Goal: Transaction & Acquisition: Book appointment/travel/reservation

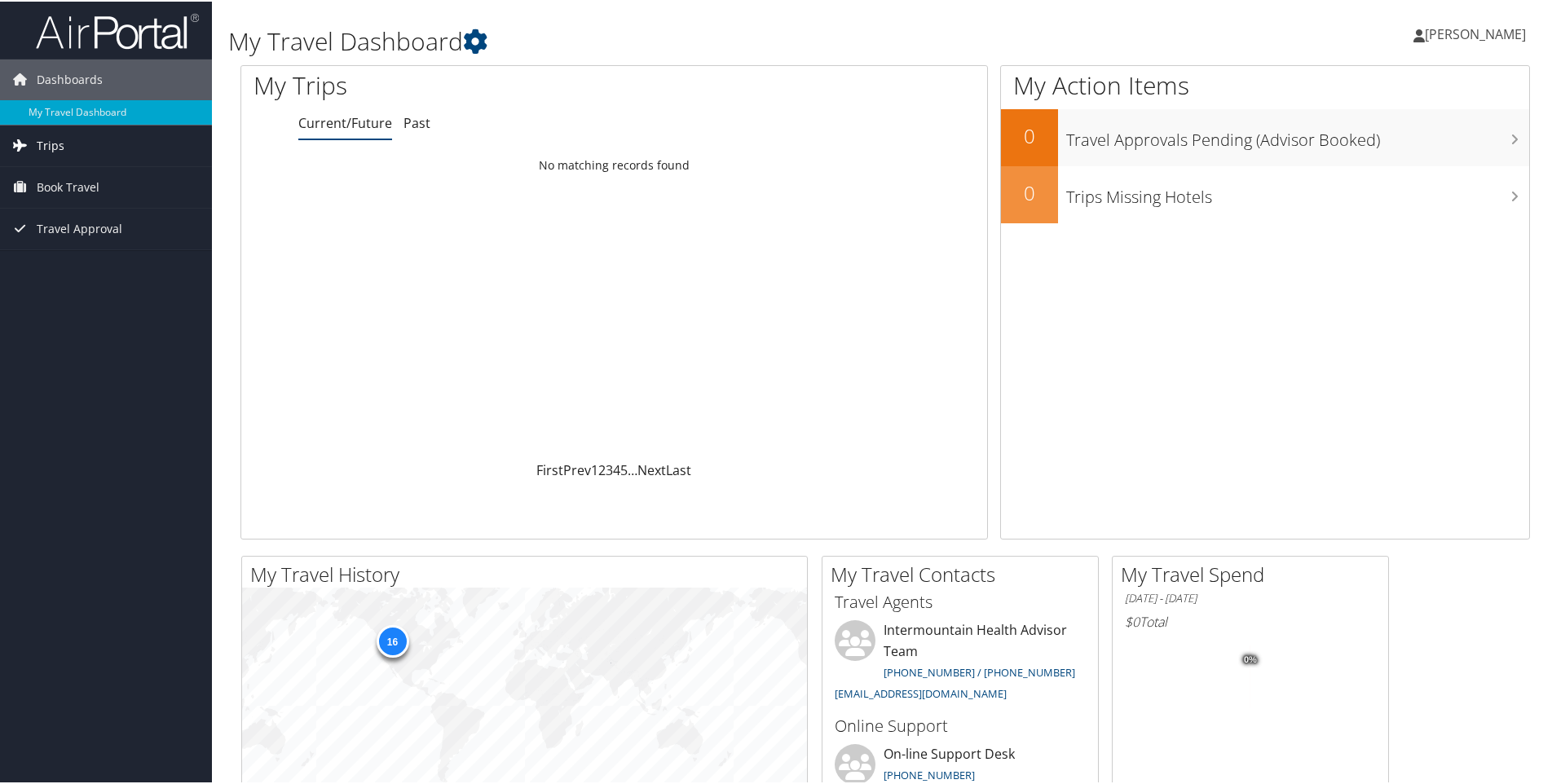
click at [113, 146] on link "Trips" at bounding box center [106, 144] width 212 height 41
click at [100, 195] on link "Past Trips" at bounding box center [106, 201] width 212 height 24
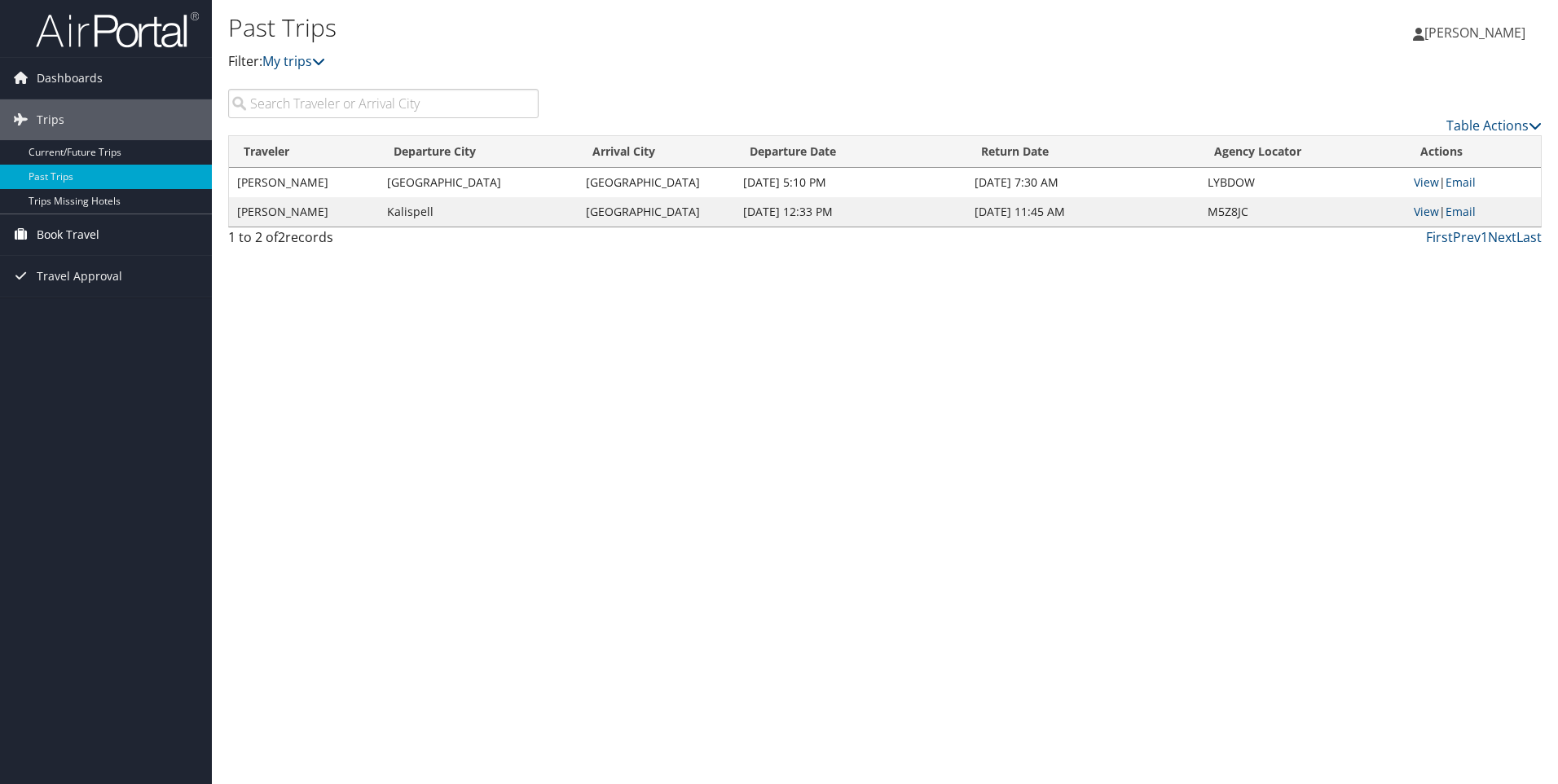
click at [93, 236] on span "Book Travel" at bounding box center [68, 235] width 63 height 41
click at [81, 268] on link "Agent Booking Request" at bounding box center [106, 267] width 212 height 24
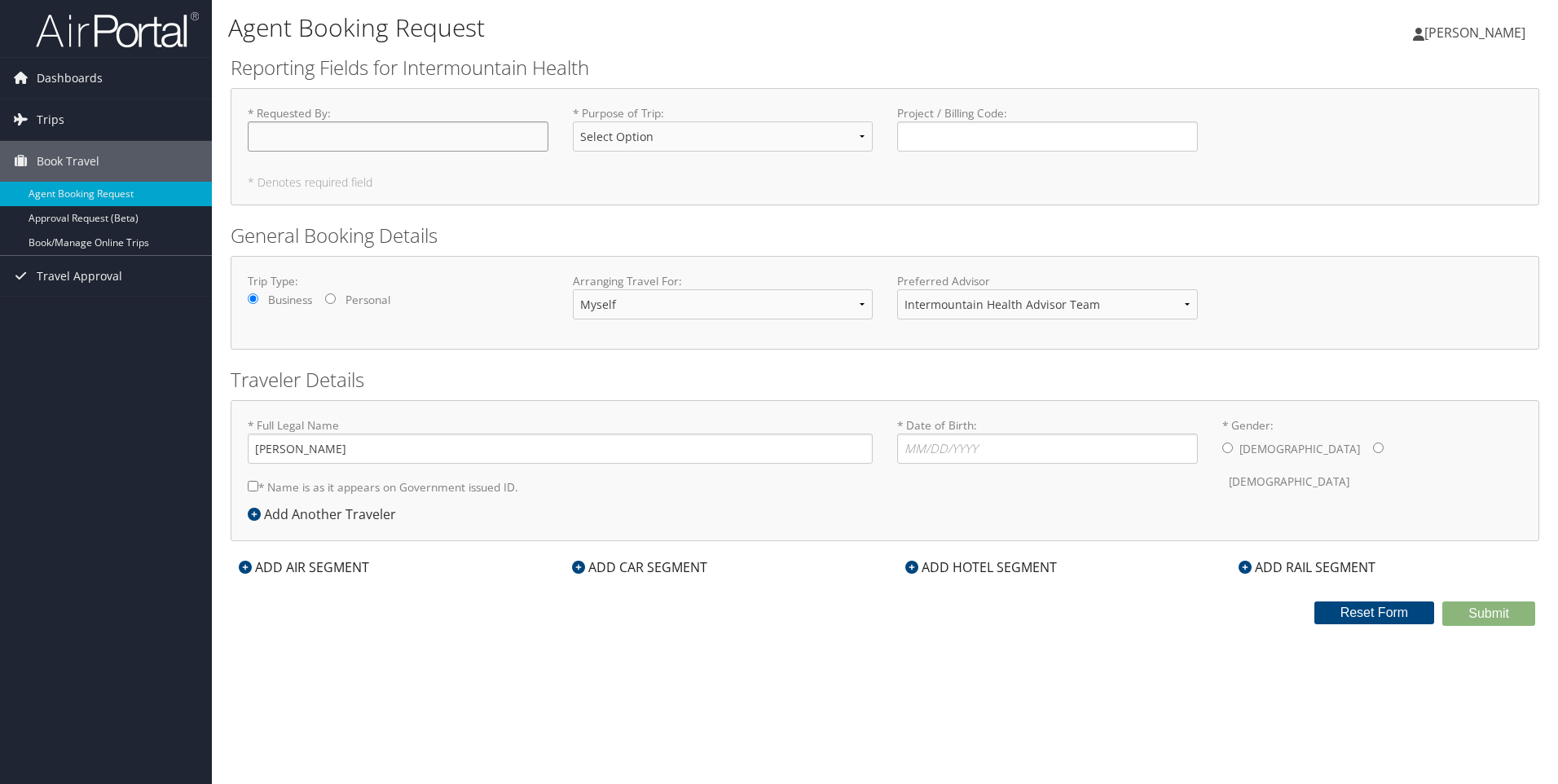
click at [354, 126] on input "* Requested By : Required" at bounding box center [399, 137] width 301 height 30
type input "[PERSON_NAME]"
click at [664, 129] on select "Select Option 3rd Party Reimbursable Business CME Conf or Education Groups Pers…" at bounding box center [723, 137] width 301 height 30
select select "Business"
click at [572, 122] on select "Select Option 3rd Party Reimbursable Business CME Conf or Education Groups Pers…" at bounding box center [723, 137] width 301 height 30
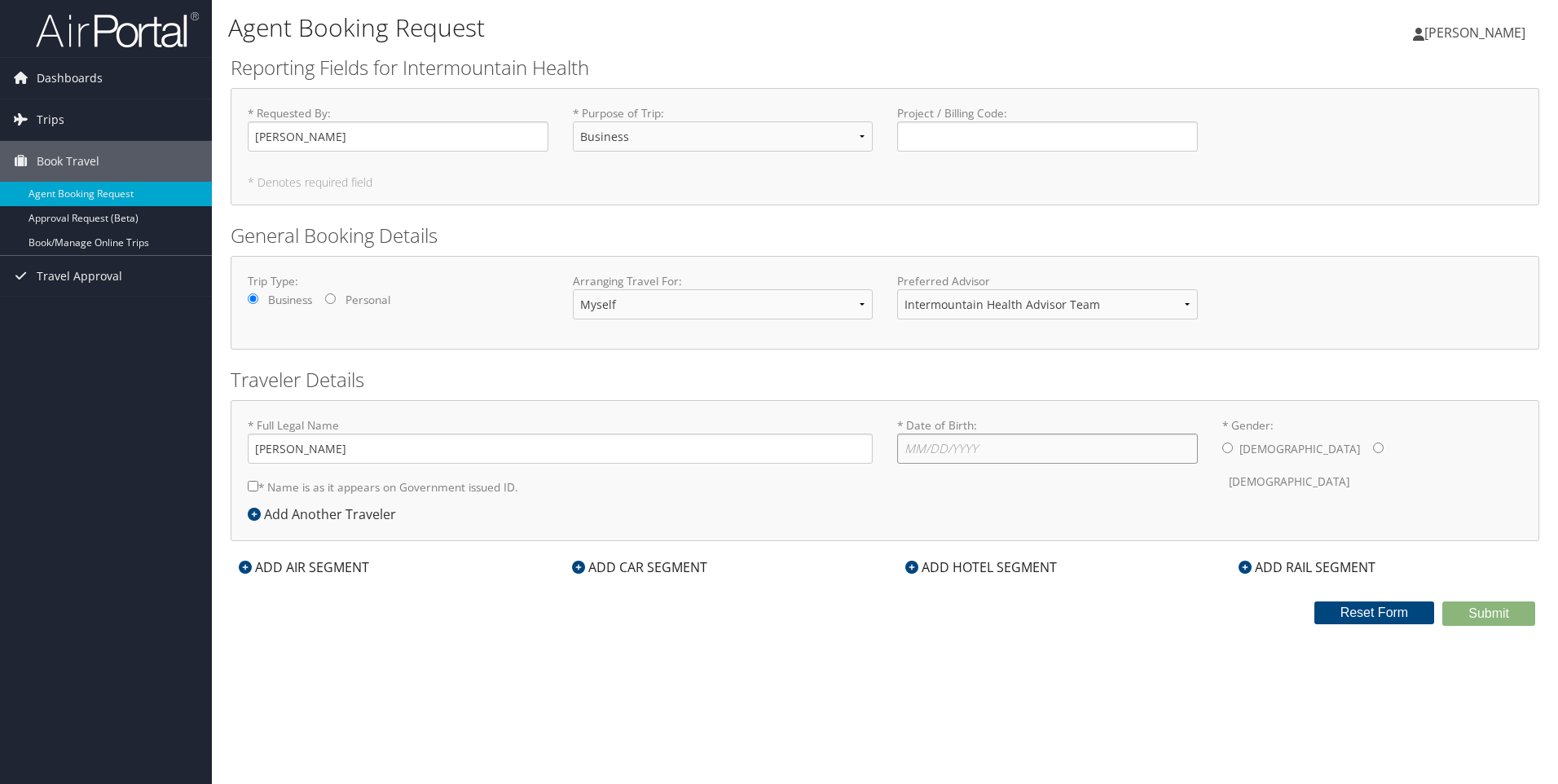
click at [967, 436] on input "* Date of Birth: Invalid Date" at bounding box center [1047, 449] width 301 height 30
type input "07/21/1975"
click at [1373, 451] on input "* Gender: Male Female" at bounding box center [1378, 447] width 10 height 10
radio input "true"
click at [255, 485] on input "* Name is as it appears on Government issued ID." at bounding box center [253, 485] width 10 height 10
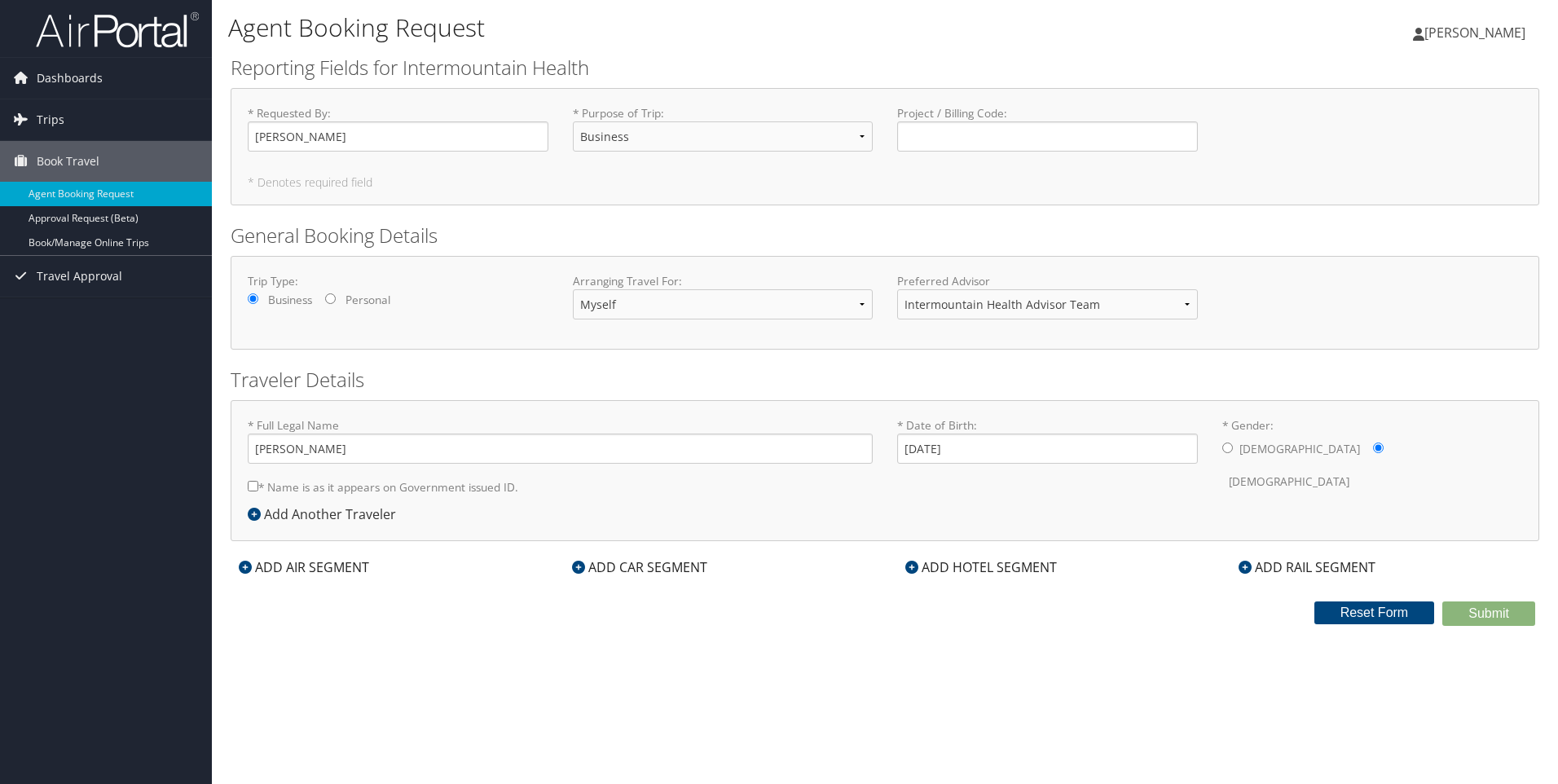
checkbox input "true"
click at [987, 136] on input "Project / Billing Code : Required" at bounding box center [1047, 137] width 301 height 30
click at [300, 566] on div "ADD AIR SEGMENT" at bounding box center [304, 567] width 147 height 20
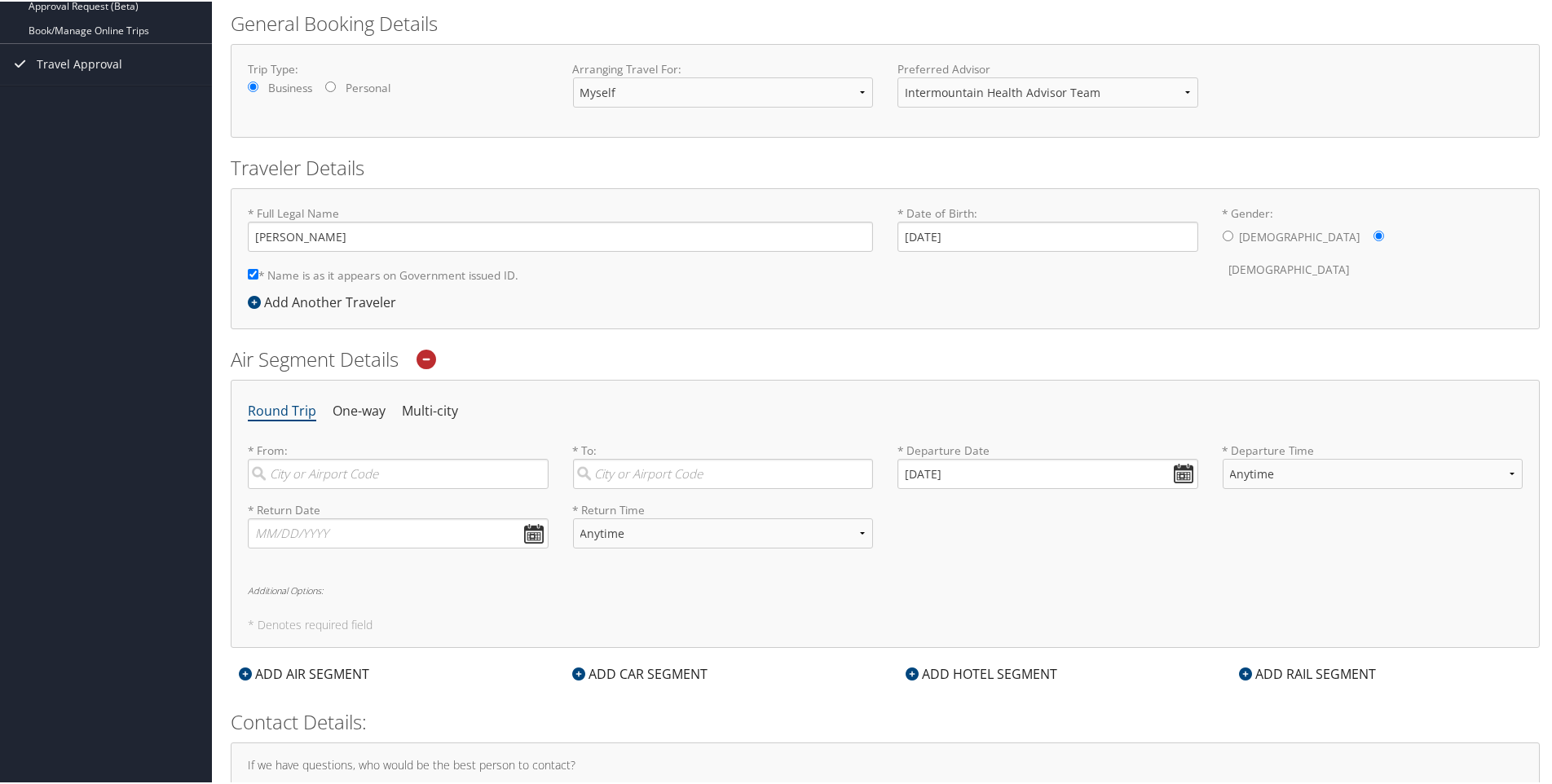
scroll to position [244, 0]
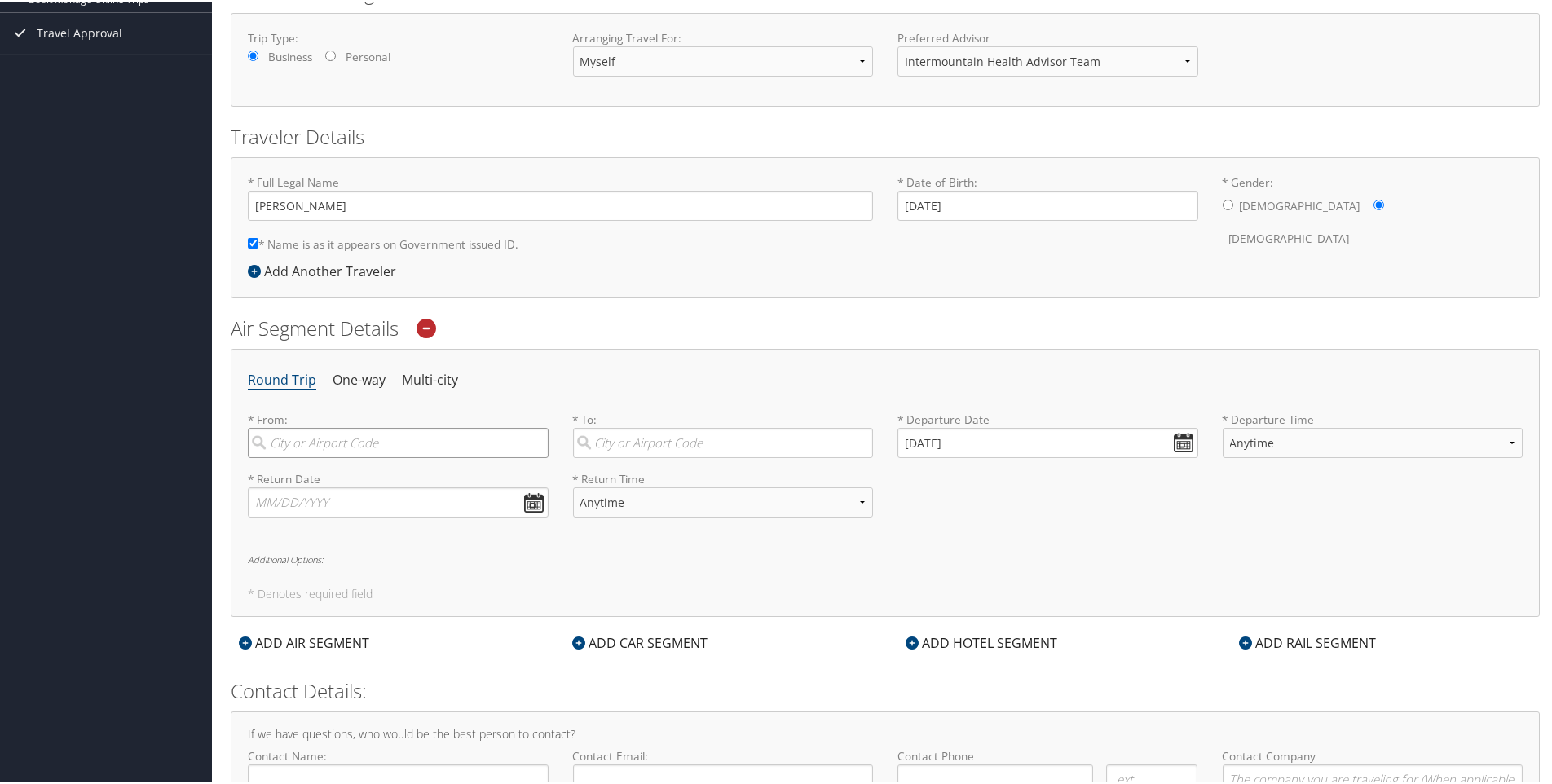
click at [317, 438] on input "search" at bounding box center [399, 441] width 301 height 30
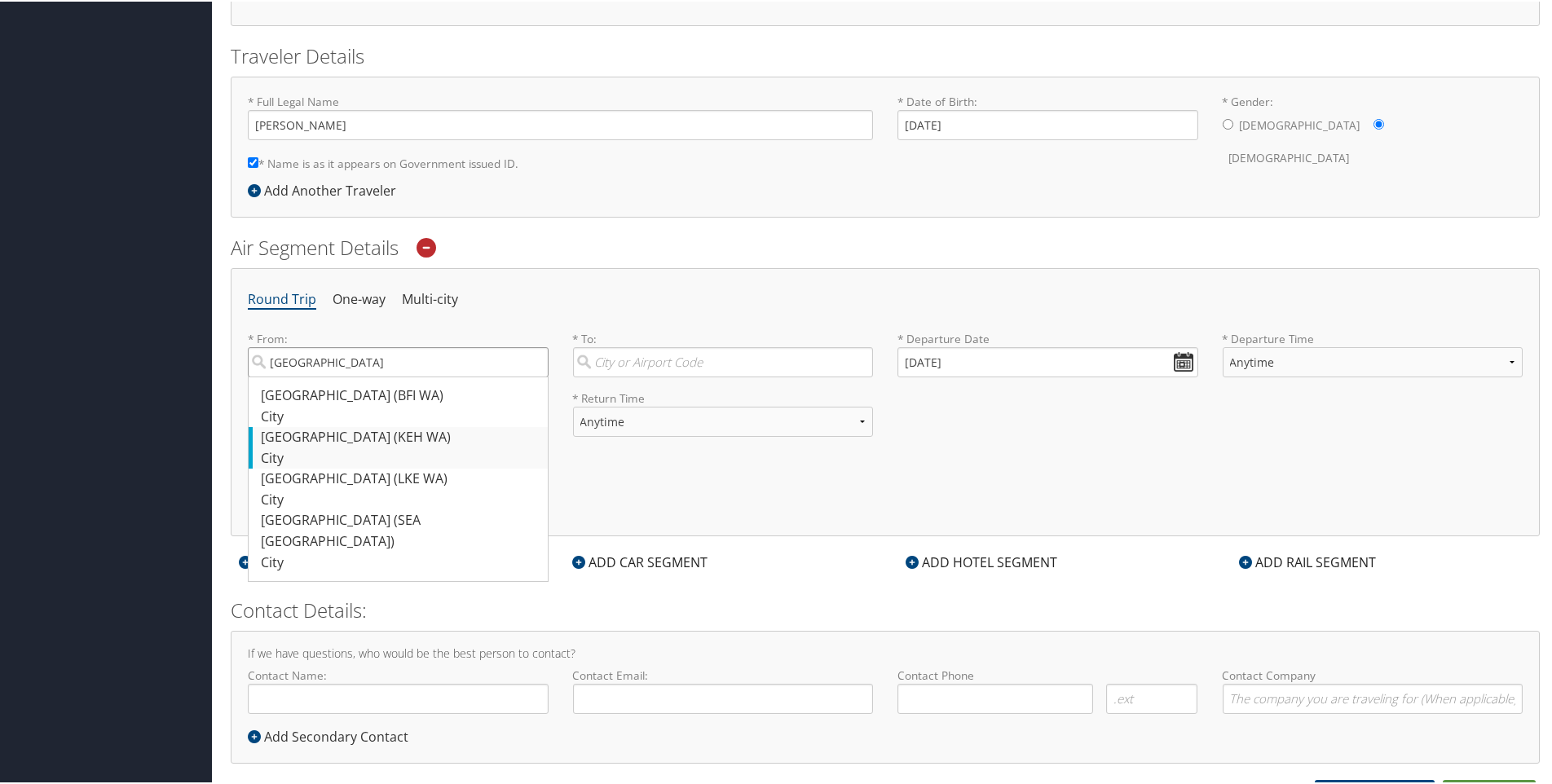
scroll to position [344, 0]
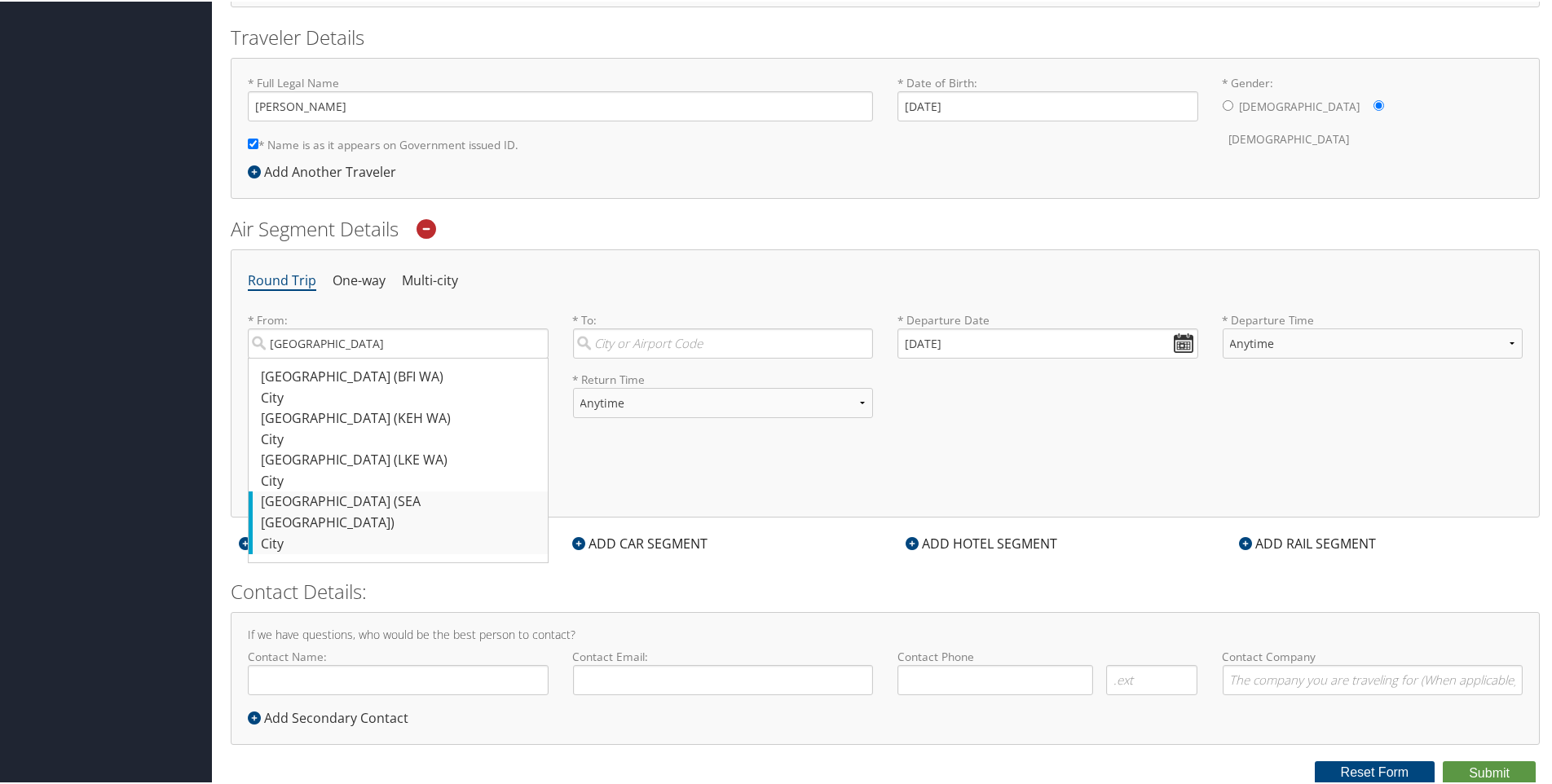
click at [354, 504] on div "Seattle (SEA WA)" at bounding box center [401, 510] width 279 height 42
click at [354, 357] on input "seattle" at bounding box center [399, 342] width 301 height 30
type input "Seattle (SEA WA)"
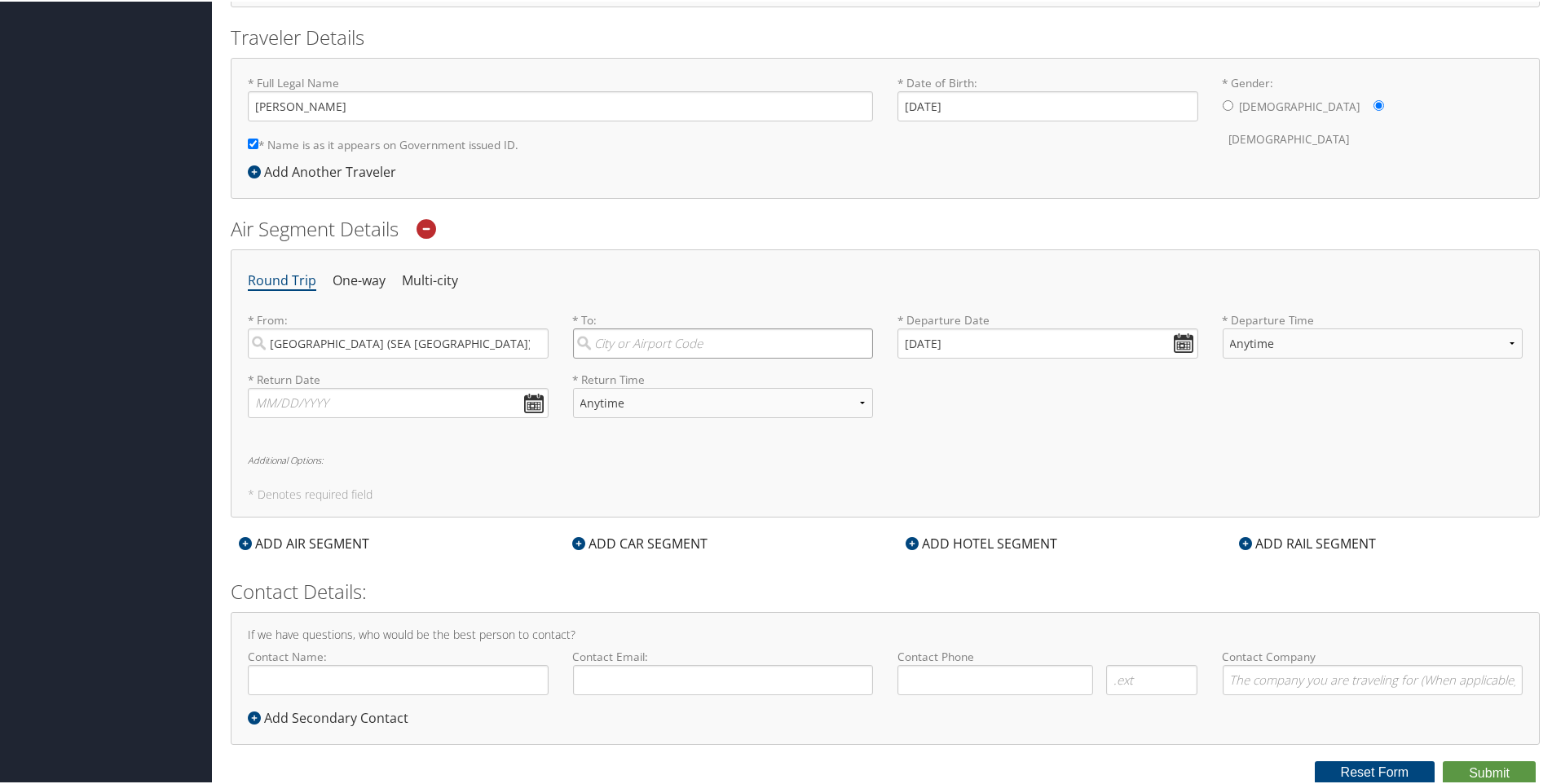
click at [654, 339] on input "search" at bounding box center [723, 342] width 301 height 30
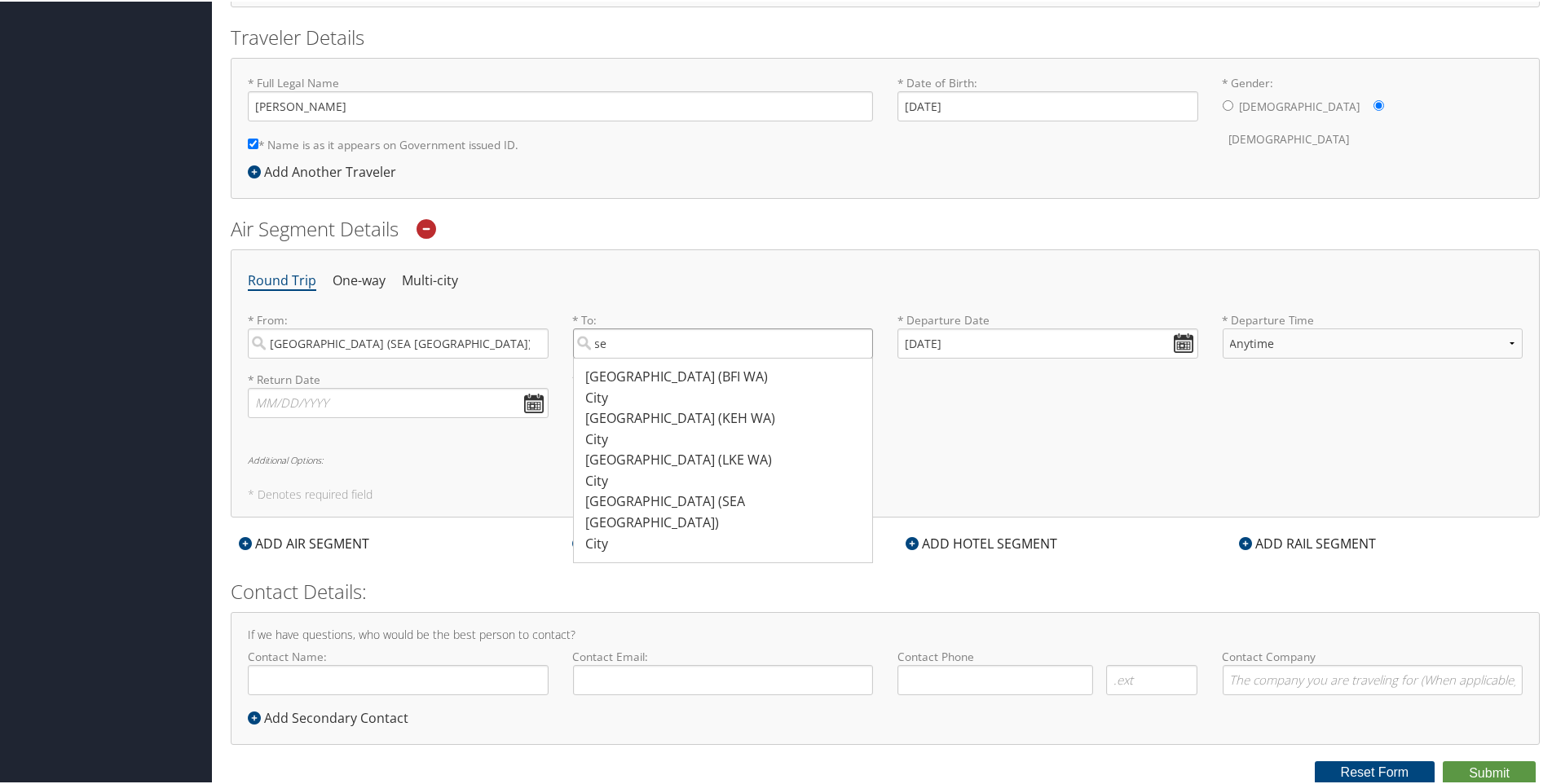
type input "s"
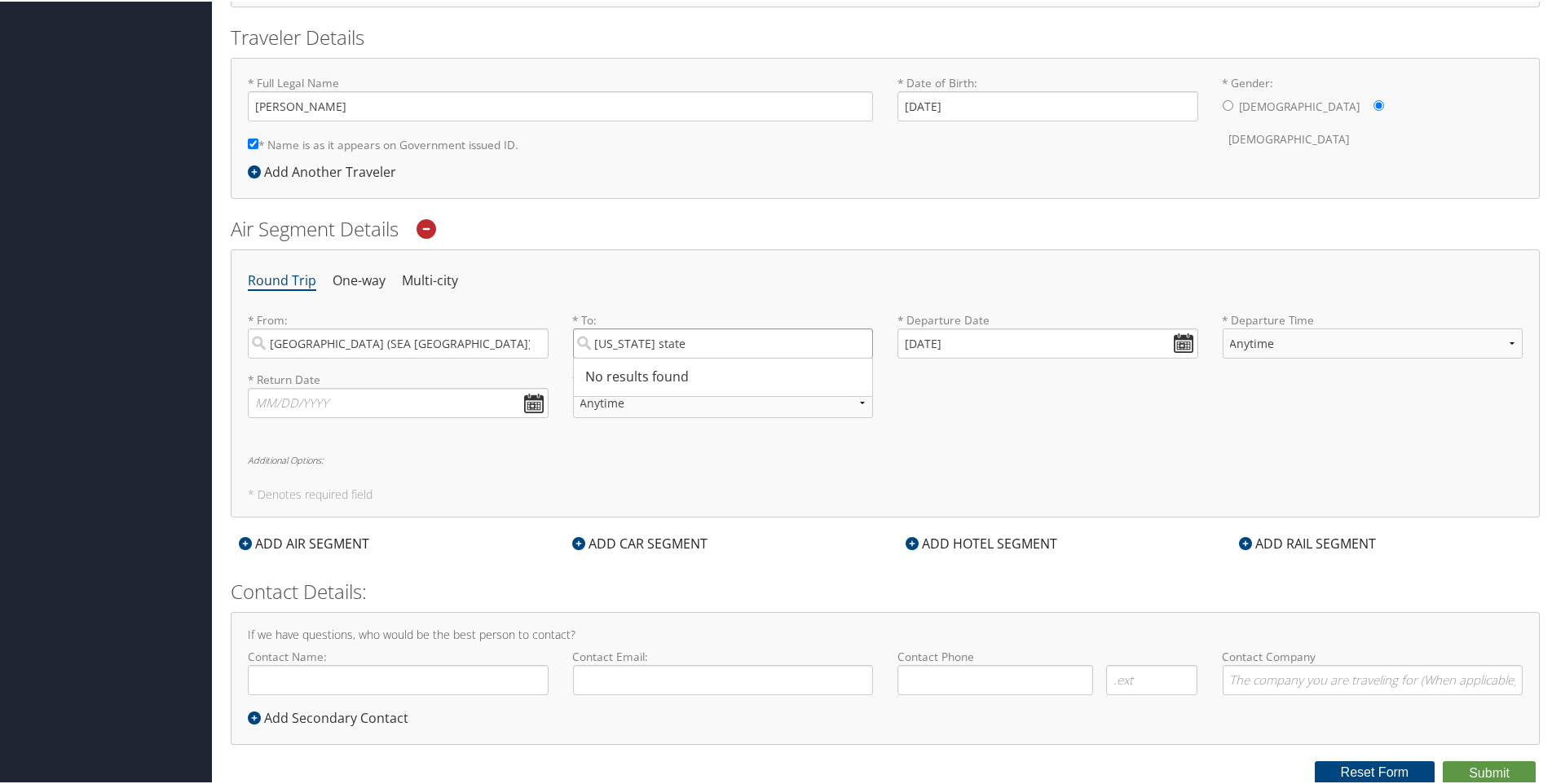
drag, startPoint x: 712, startPoint y: 341, endPoint x: 596, endPoint y: 341, distance: 116.0
click at [596, 341] on input "Washington state" at bounding box center [723, 342] width 301 height 30
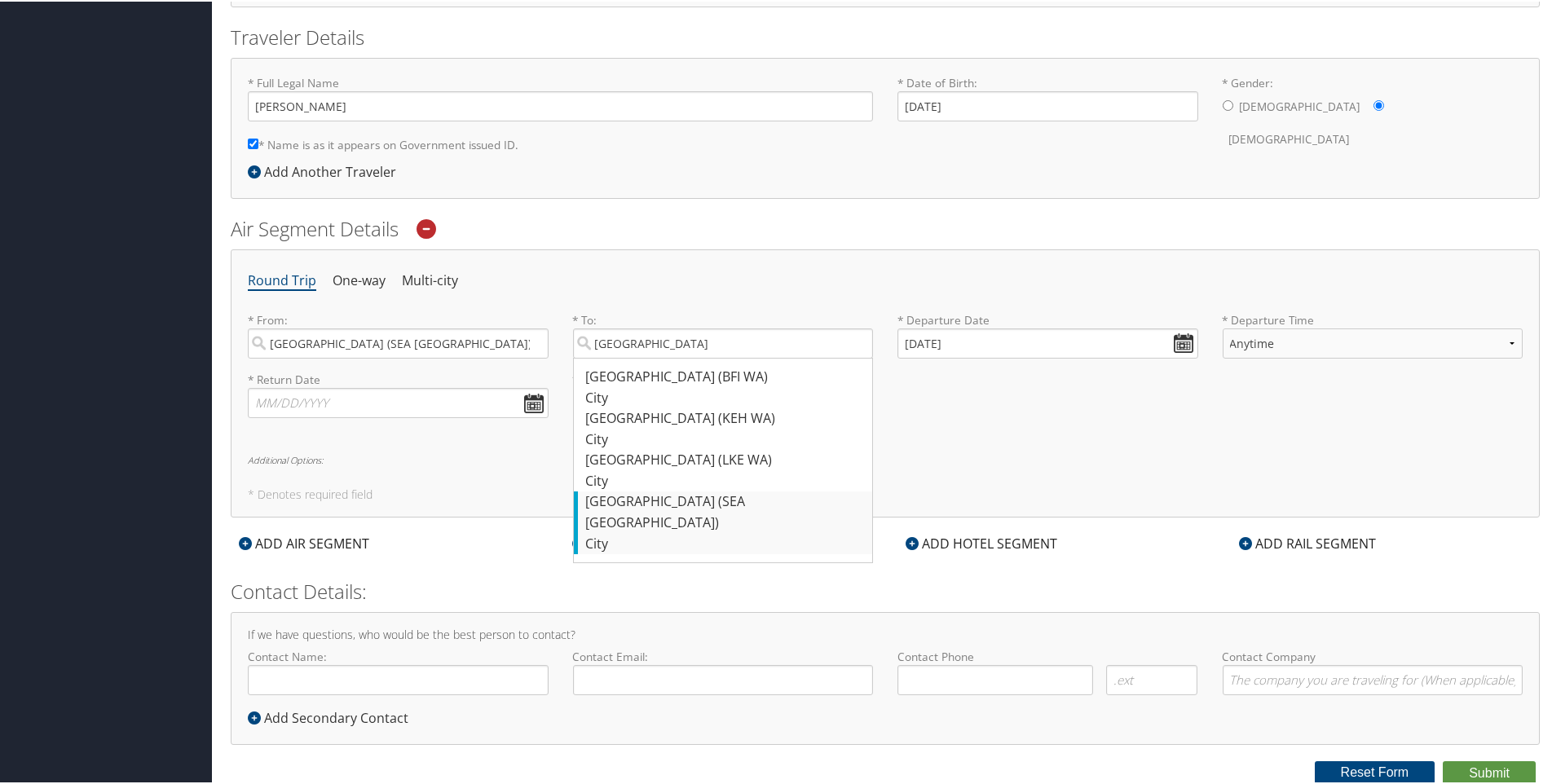
click at [660, 493] on div "Seattle (SEA WA)" at bounding box center [725, 510] width 279 height 42
click at [660, 357] on input "seattle" at bounding box center [723, 342] width 301 height 30
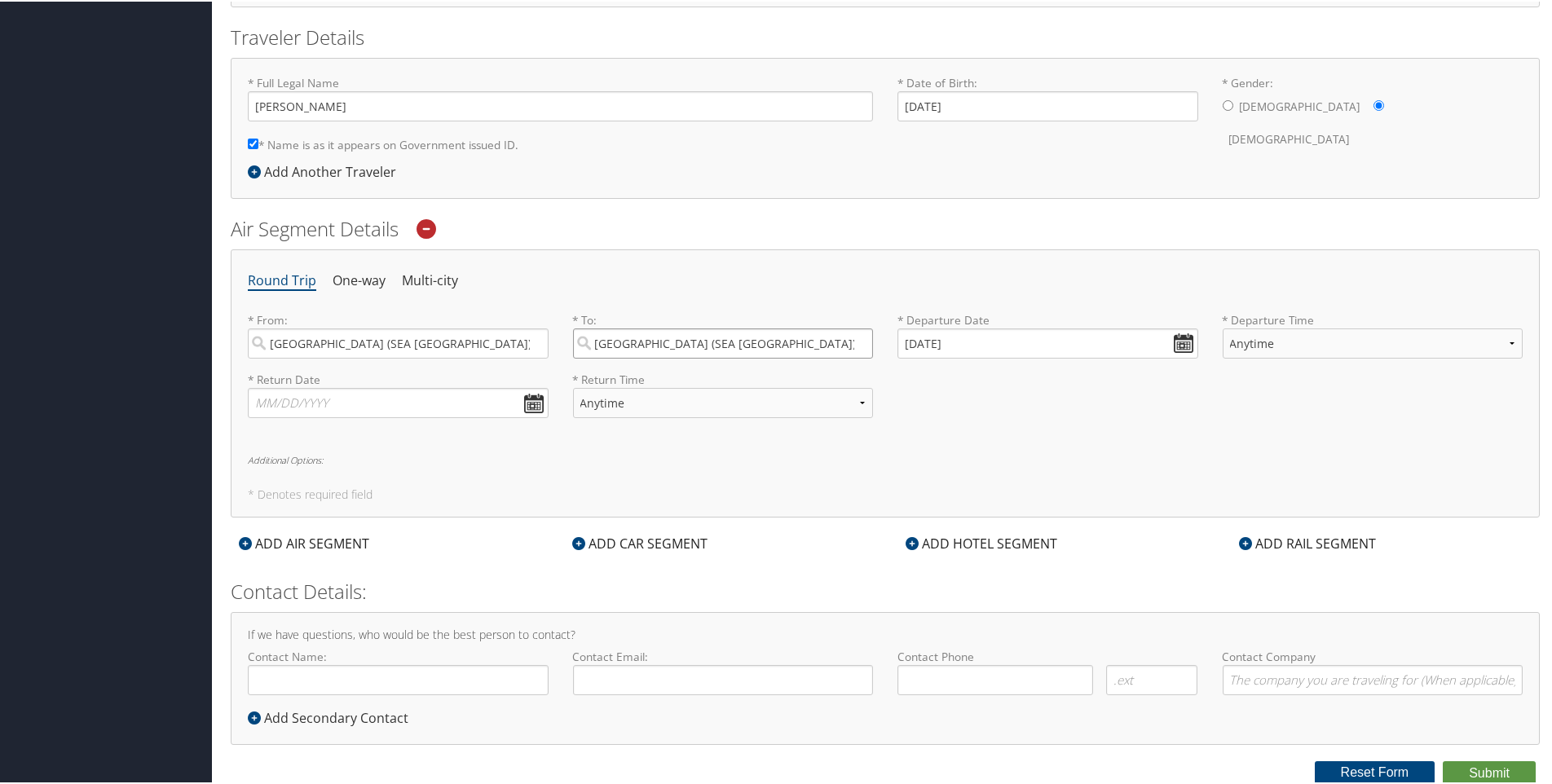
drag, startPoint x: 701, startPoint y: 336, endPoint x: 594, endPoint y: 341, distance: 107.1
click at [594, 341] on input "Seattle (SEA WA)" at bounding box center [723, 342] width 301 height 30
click at [628, 458] on div "Denver (DEN CO)" at bounding box center [725, 458] width 279 height 21
click at [628, 357] on input "denver" at bounding box center [723, 342] width 301 height 30
type input "Denver (DEN CO)"
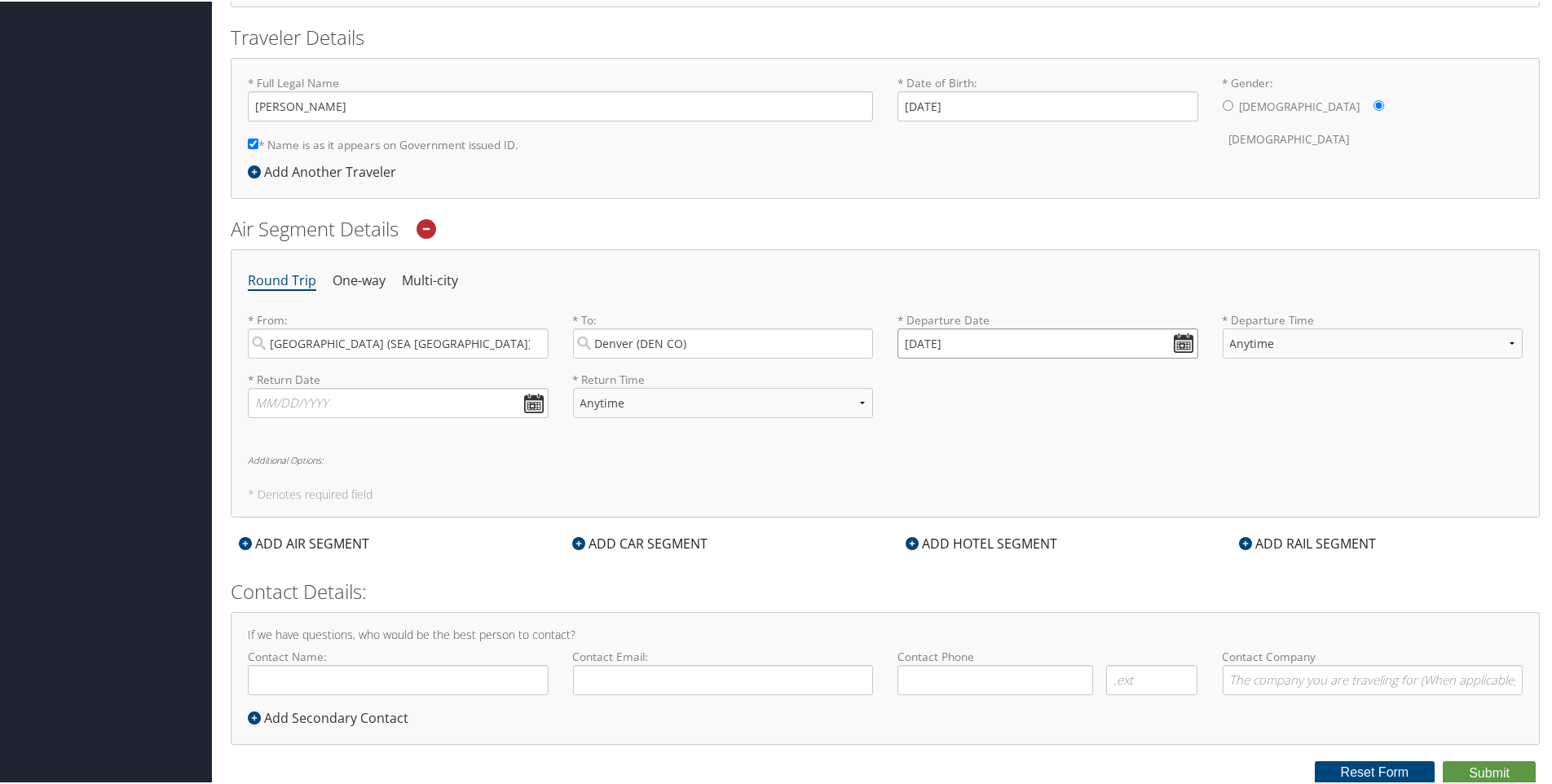
click at [1175, 348] on input "09/08/2025" at bounding box center [1047, 342] width 301 height 30
click at [1177, 339] on input "09/08/2025" at bounding box center [1047, 342] width 301 height 30
click at [1055, 524] on td "4" at bounding box center [1059, 522] width 22 height 22
click at [1018, 338] on input "10/04/2025" at bounding box center [1047, 342] width 301 height 30
click at [932, 335] on input "10/04/2025" at bounding box center [1047, 342] width 301 height 30
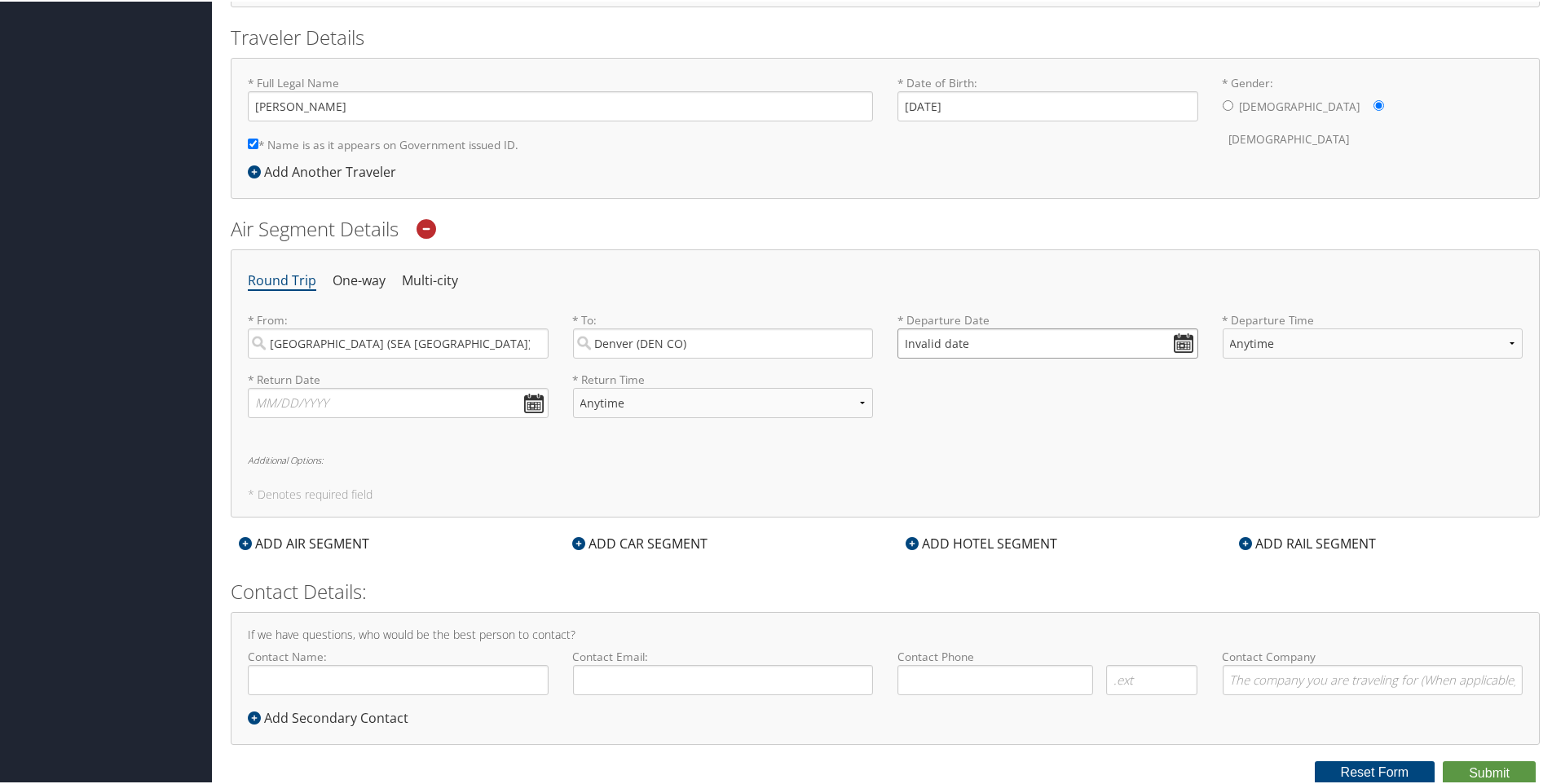
click at [1177, 339] on input "Invalid date" at bounding box center [1047, 342] width 301 height 30
click at [982, 334] on input "Invalid date" at bounding box center [1047, 342] width 301 height 30
click at [999, 342] on input "Invalid date" at bounding box center [1047, 342] width 301 height 30
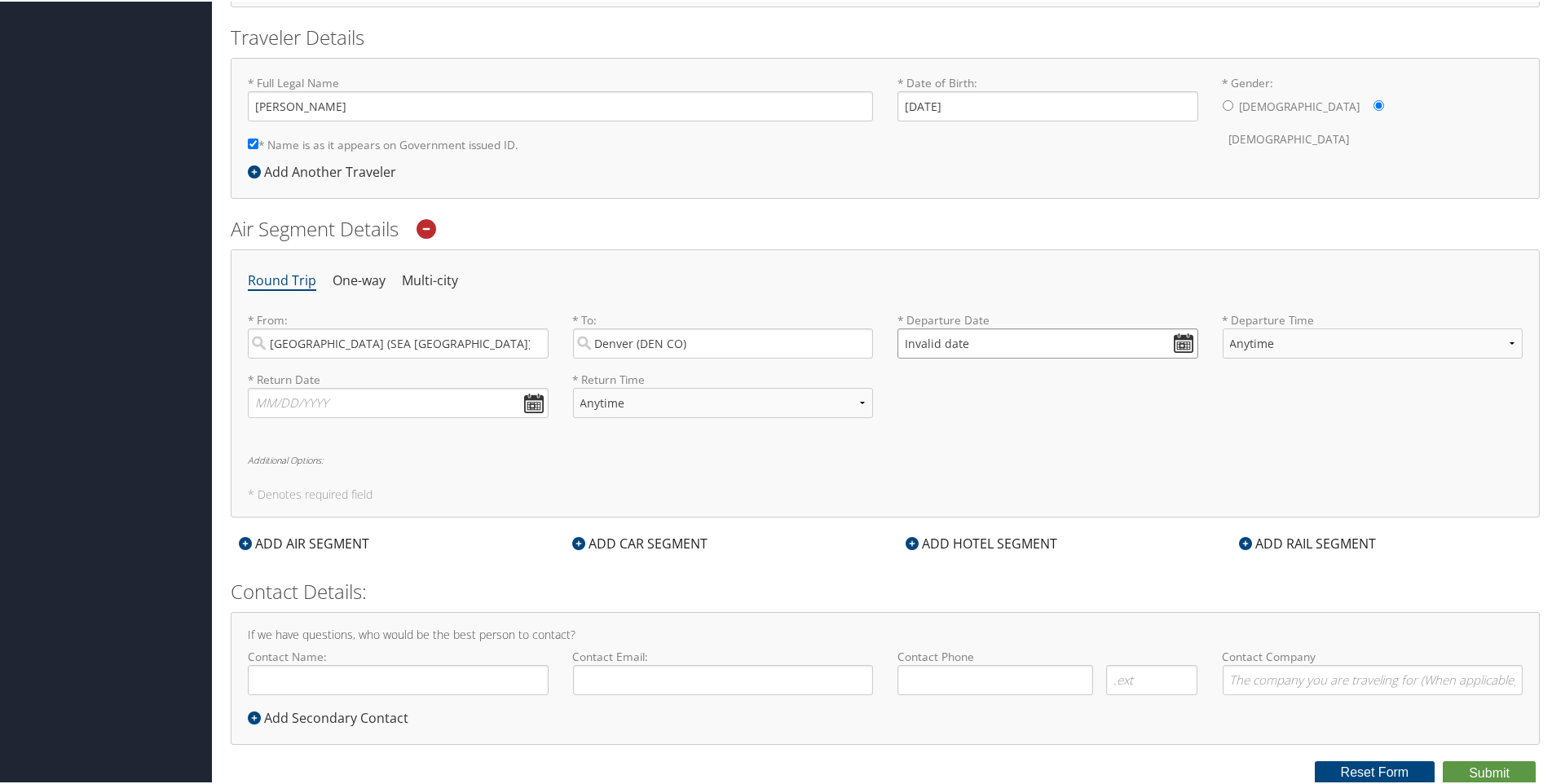
click at [900, 342] on input "Invalid date" at bounding box center [1047, 342] width 301 height 30
click at [968, 517] on td "30" at bounding box center [964, 522] width 22 height 22
click at [932, 339] on input "09/30/2025" at bounding box center [1047, 342] width 301 height 30
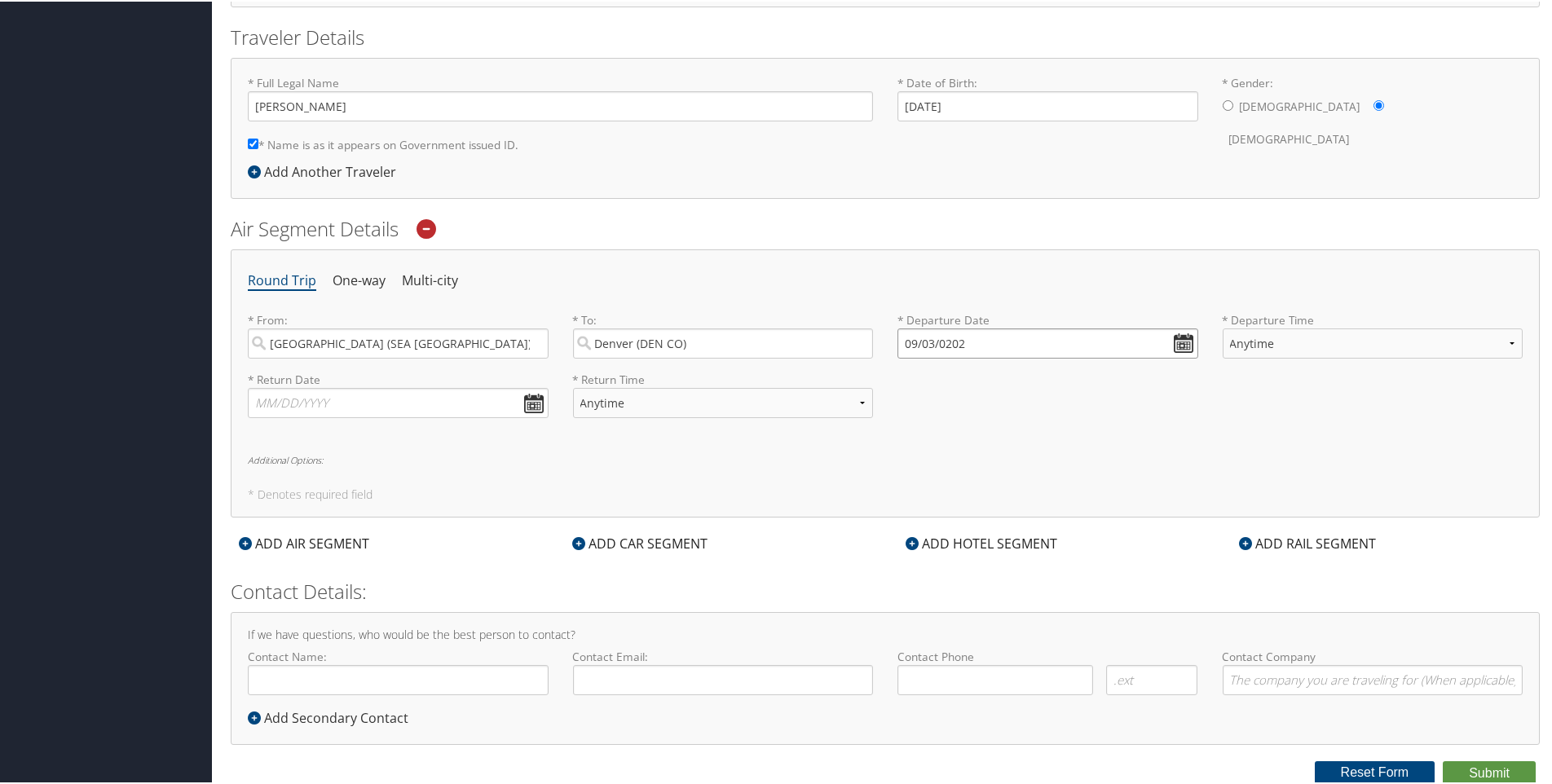
click at [1176, 335] on input "09/03/0202" at bounding box center [1047, 342] width 301 height 30
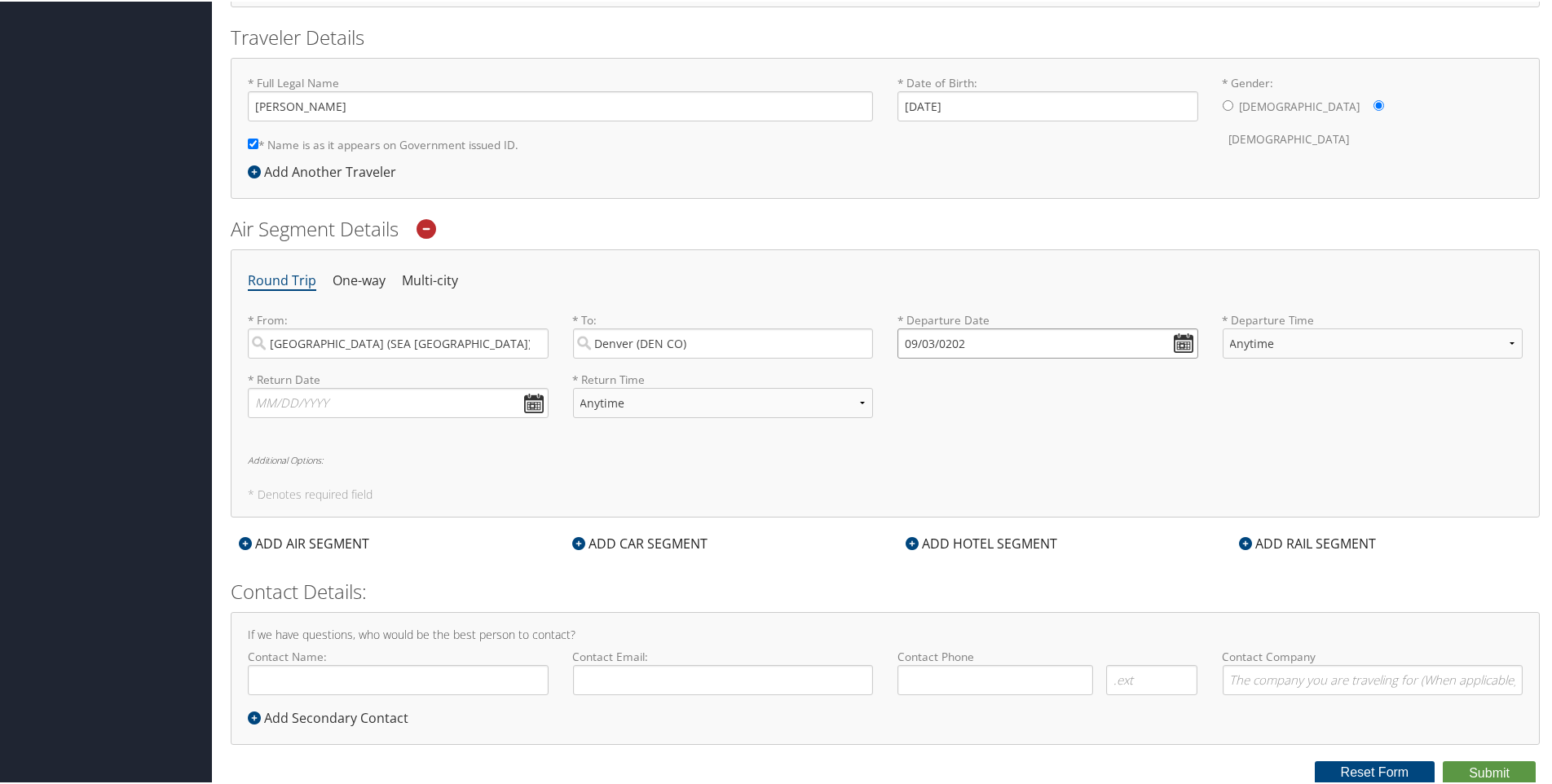
click at [1177, 335] on input "09/03/0202" at bounding box center [1047, 342] width 301 height 30
click at [1177, 335] on input "09/03/0202" at bounding box center [1047, 342] width 301 height 30
click at [987, 385] on th "Sep 0202" at bounding box center [987, 380] width 116 height 22
click at [1054, 559] on div "Sep 0202 Su Mo Tu We Th Fr Sa 29 30 31 1 2 3 4 5 6 7 8 9 10 11 12 13 14 15 16 1…" at bounding box center [987, 463] width 174 height 197
click at [1157, 487] on div "Round Trip One-way Multi-city * From: Seattle (SEA WA) Required * To: Denver (D…" at bounding box center [885, 382] width 1309 height 268
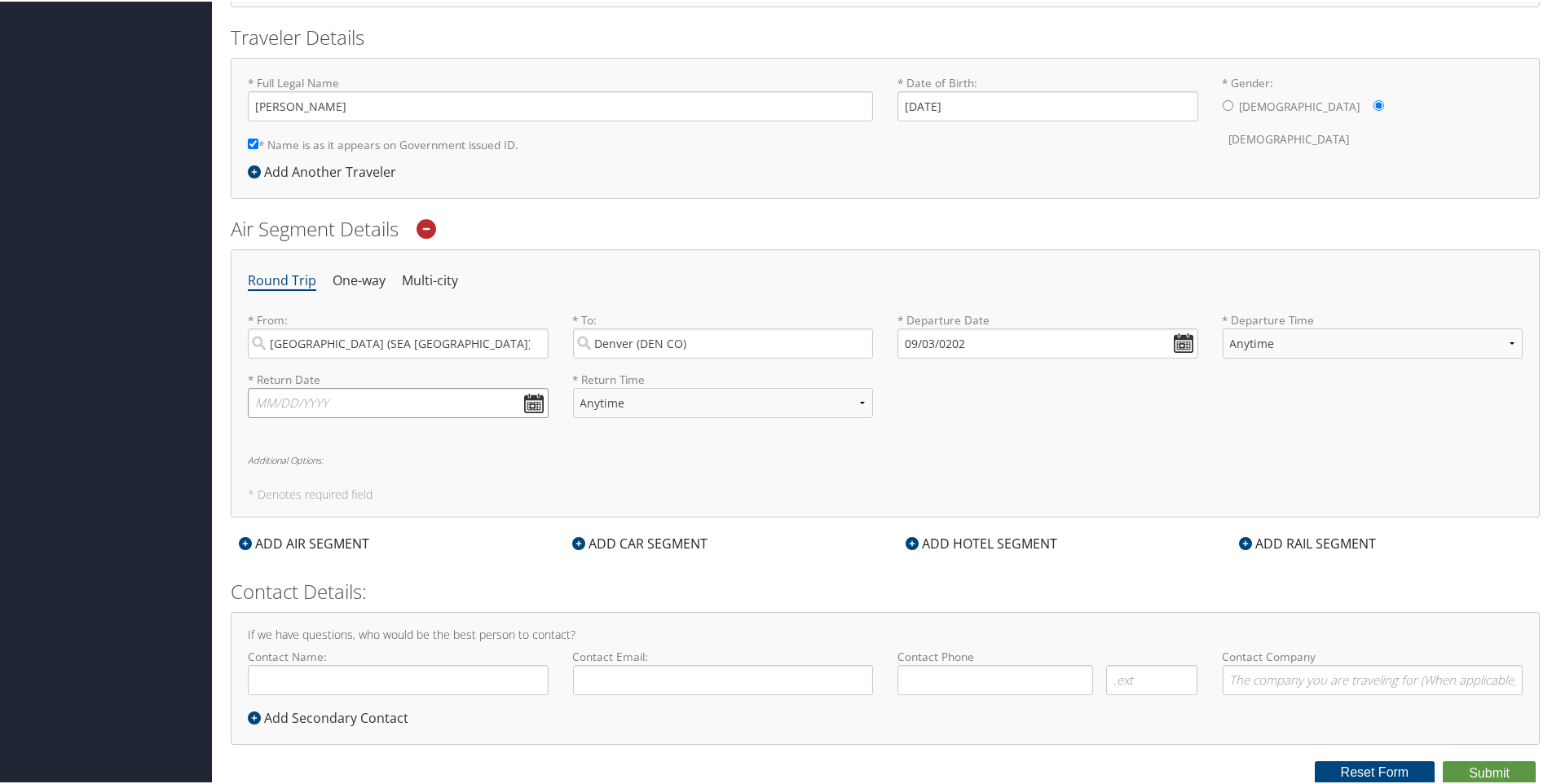
click at [536, 395] on input "text" at bounding box center [399, 401] width 301 height 30
click at [981, 343] on input "09/03/0202" at bounding box center [1047, 342] width 301 height 30
click at [904, 341] on input "09/03/2020" at bounding box center [1047, 342] width 301 height 30
type input "Invalid date"
click at [262, 404] on input "text" at bounding box center [399, 401] width 301 height 30
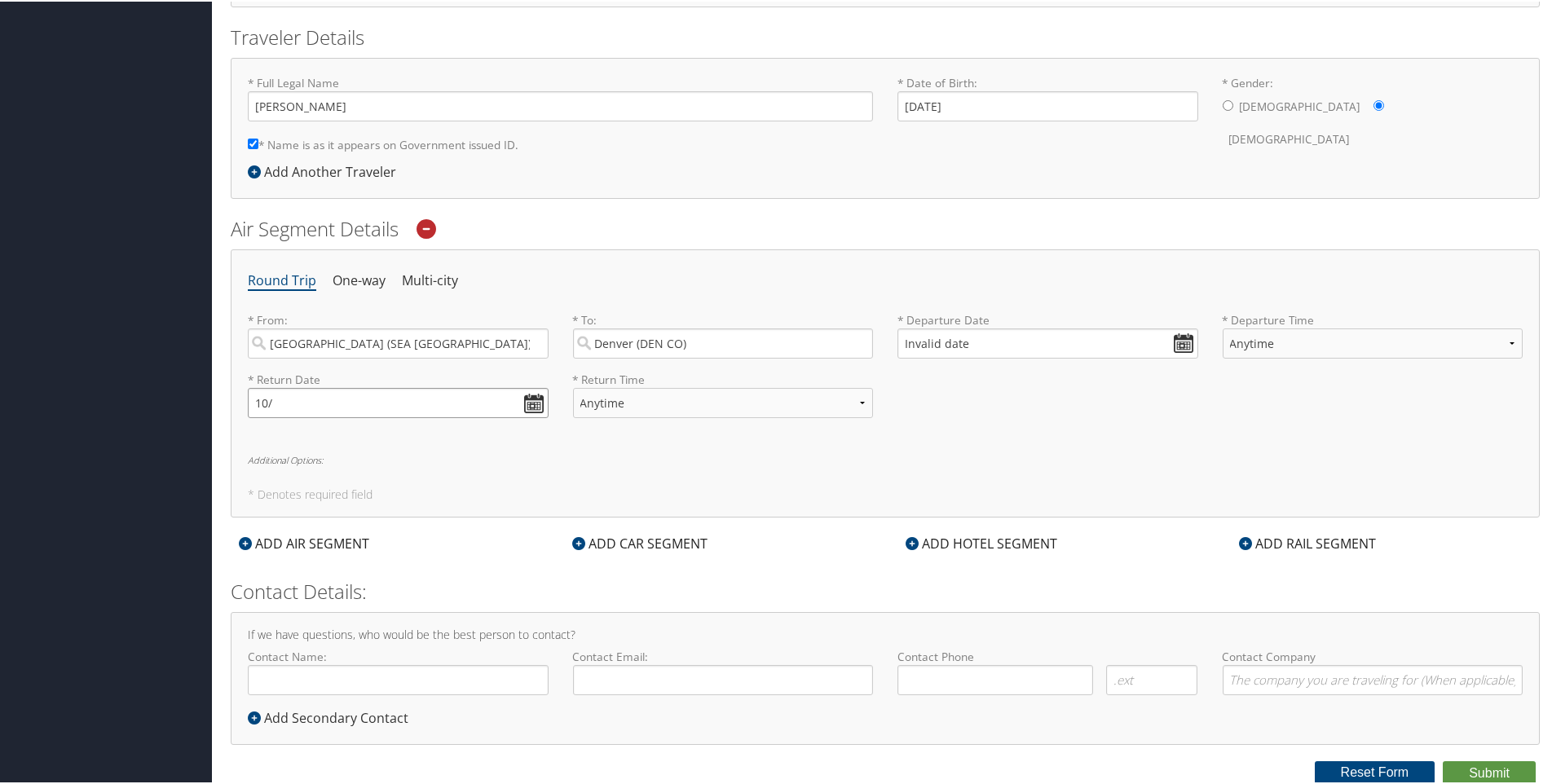
click at [295, 406] on input "10/" at bounding box center [399, 401] width 301 height 30
type input "10/22/25"
click at [625, 402] on select "Anytime Early Morning (5AM-7AM) Morning (7AM-12PM) Afternoon (12PM-5PM) Evening…" at bounding box center [723, 401] width 301 height 30
select select "4:00 PM"
click at [572, 386] on select "Anytime Early Morning (5AM-7AM) Morning (7AM-12PM) Afternoon (12PM-5PM) Evening…" at bounding box center [723, 401] width 301 height 30
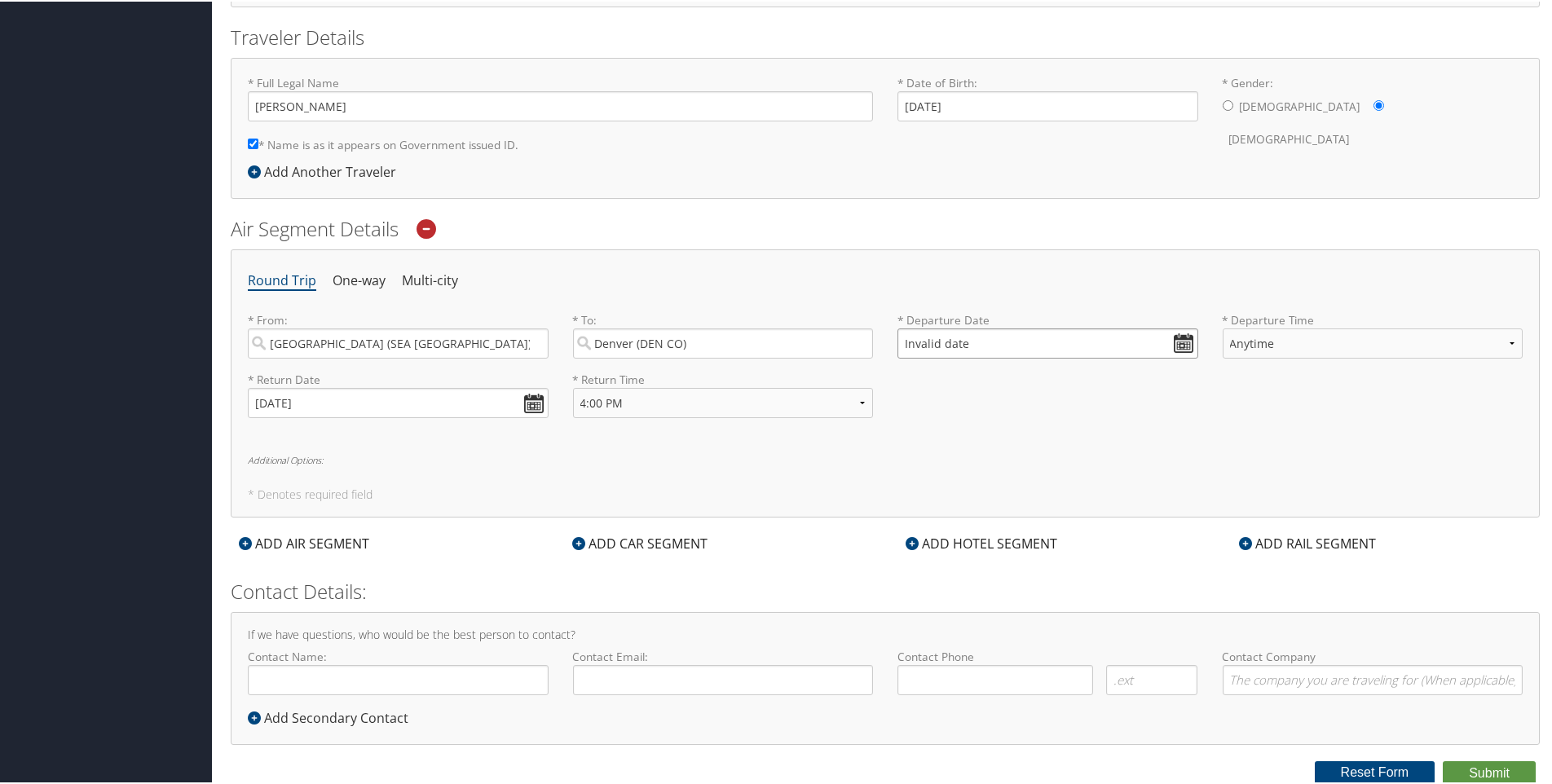
click at [903, 341] on input "Invalid date" at bounding box center [1047, 342] width 301 height 30
click at [897, 342] on input "Invalid date" at bounding box center [1047, 342] width 301 height 30
type input "Invalid date"
click at [1294, 350] on select "Anytime Early Morning (5AM-7AM) Morning (7AM-12PM) Afternoon (12PM-5PM) Evening…" at bounding box center [1373, 342] width 301 height 30
select select "5AM-7AM"
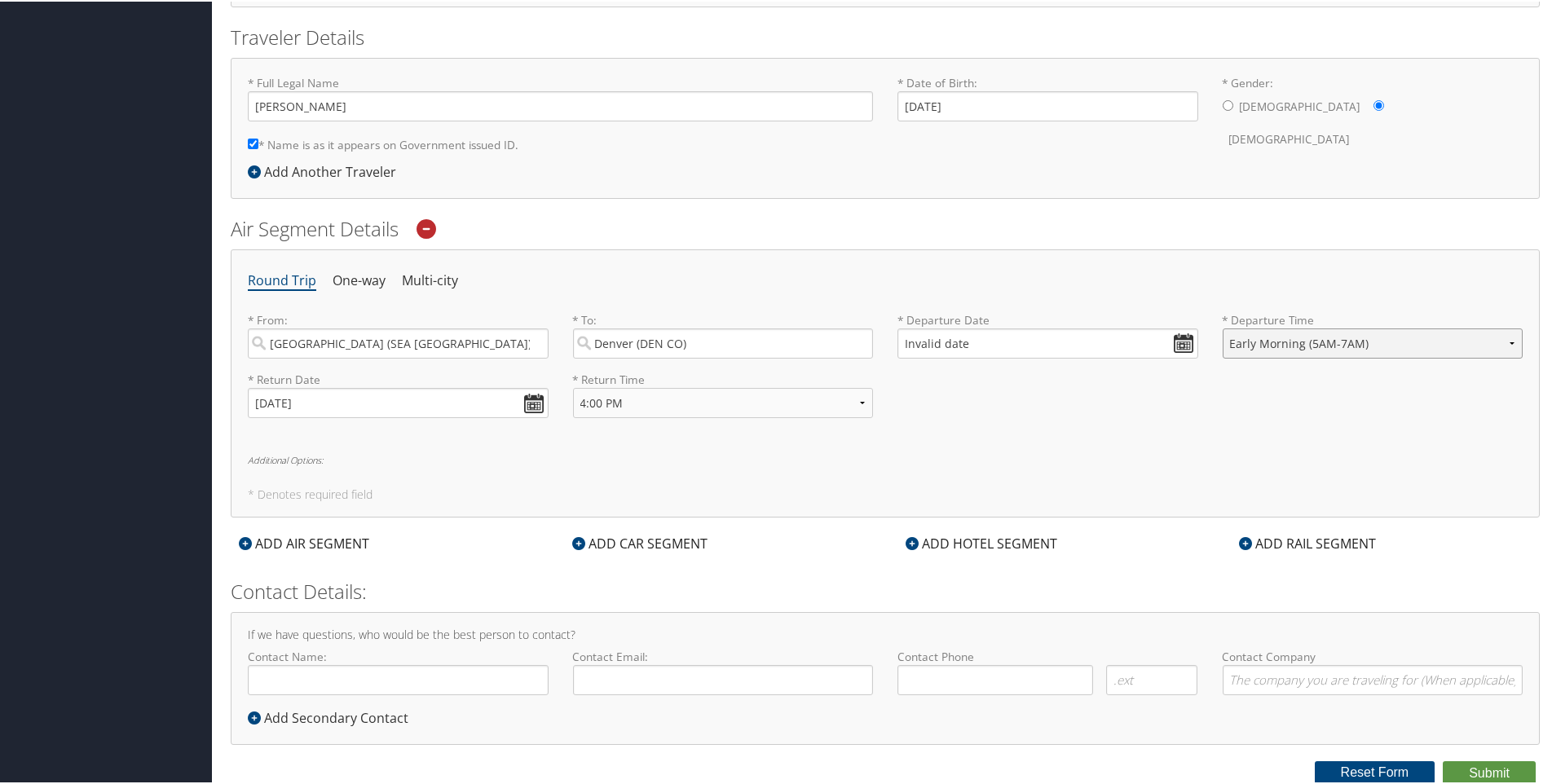
click at [1222, 327] on select "Anytime Early Morning (5AM-7AM) Morning (7AM-12PM) Afternoon (12PM-5PM) Evening…" at bounding box center [1373, 342] width 301 height 30
click at [1056, 360] on div "* Departure Date Invalid date Dates must be valid" at bounding box center [1047, 340] width 325 height 59
click at [352, 683] on input "Contact Name:" at bounding box center [399, 678] width 301 height 30
type input "[PERSON_NAME]"
click at [612, 676] on input "Contact Email:" at bounding box center [723, 678] width 301 height 30
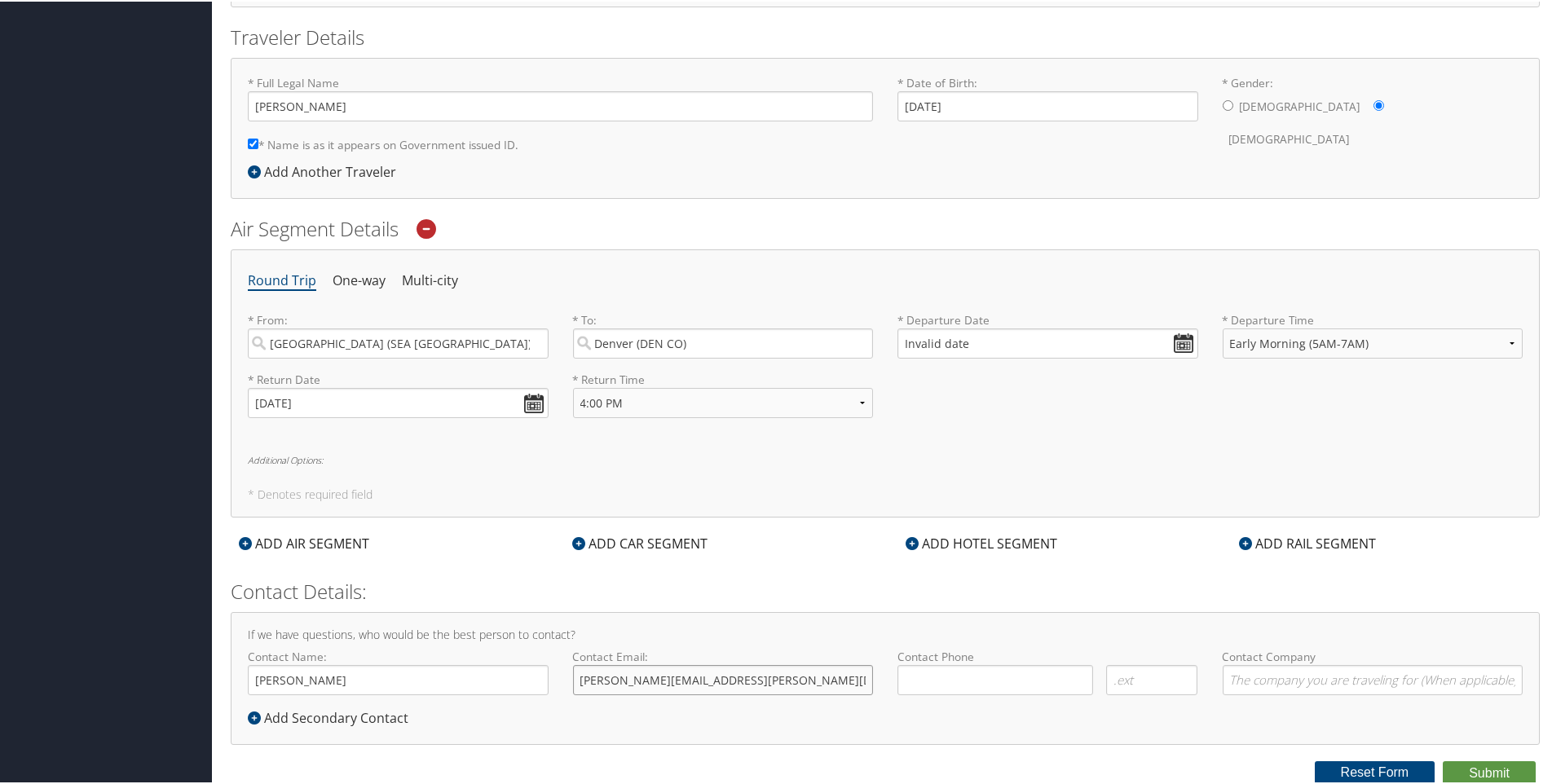
type input "amy.frentzen@imail.org"
click at [954, 682] on input "( ) -" at bounding box center [994, 678] width 195 height 30
type input "(425) 614-7290"
click at [1467, 769] on button "Submit" at bounding box center [1489, 771] width 93 height 24
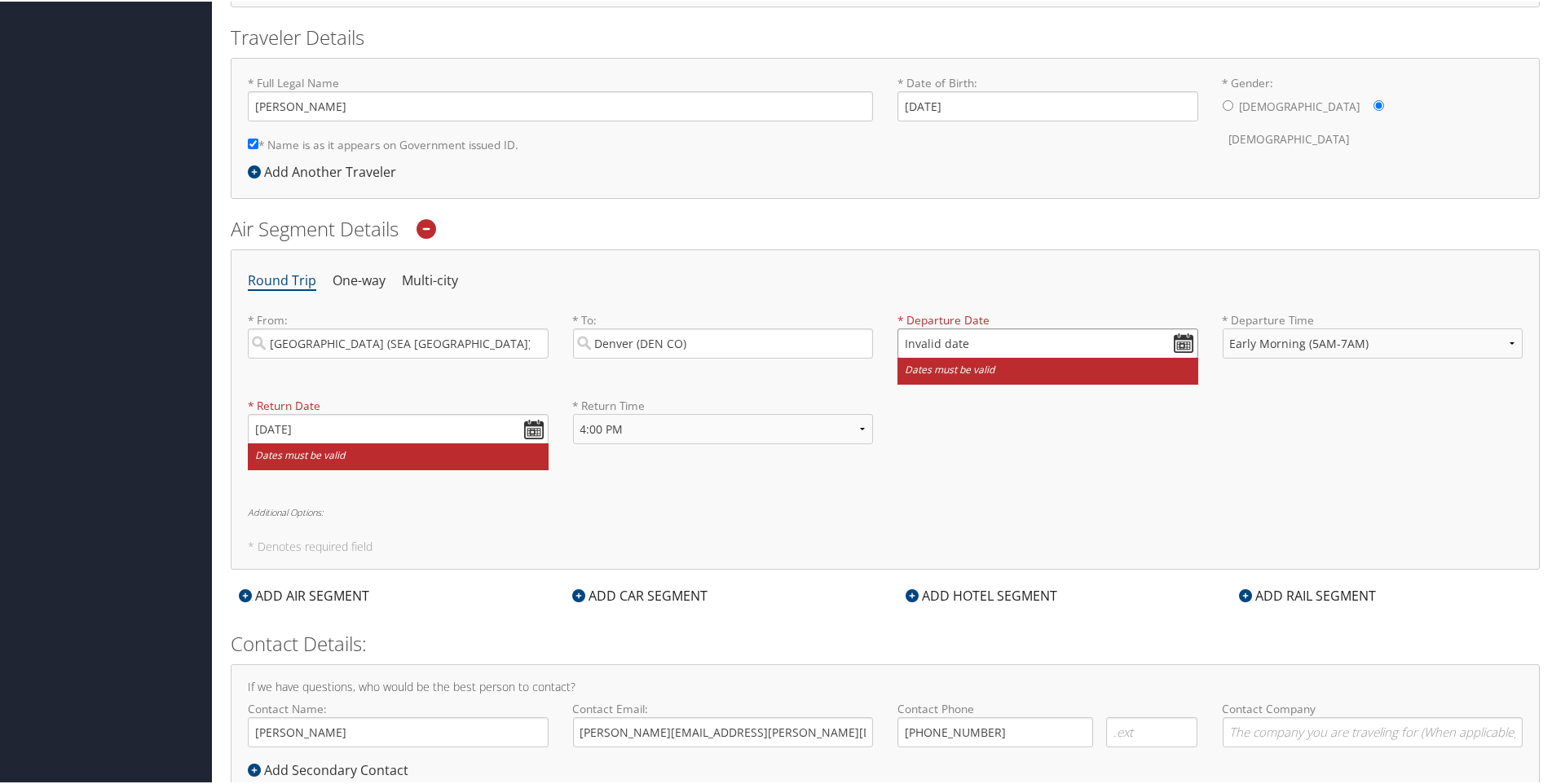
click at [906, 338] on input "Invalid date" at bounding box center [1047, 342] width 301 height 30
click at [899, 340] on input "Invalid date" at bounding box center [1047, 342] width 301 height 30
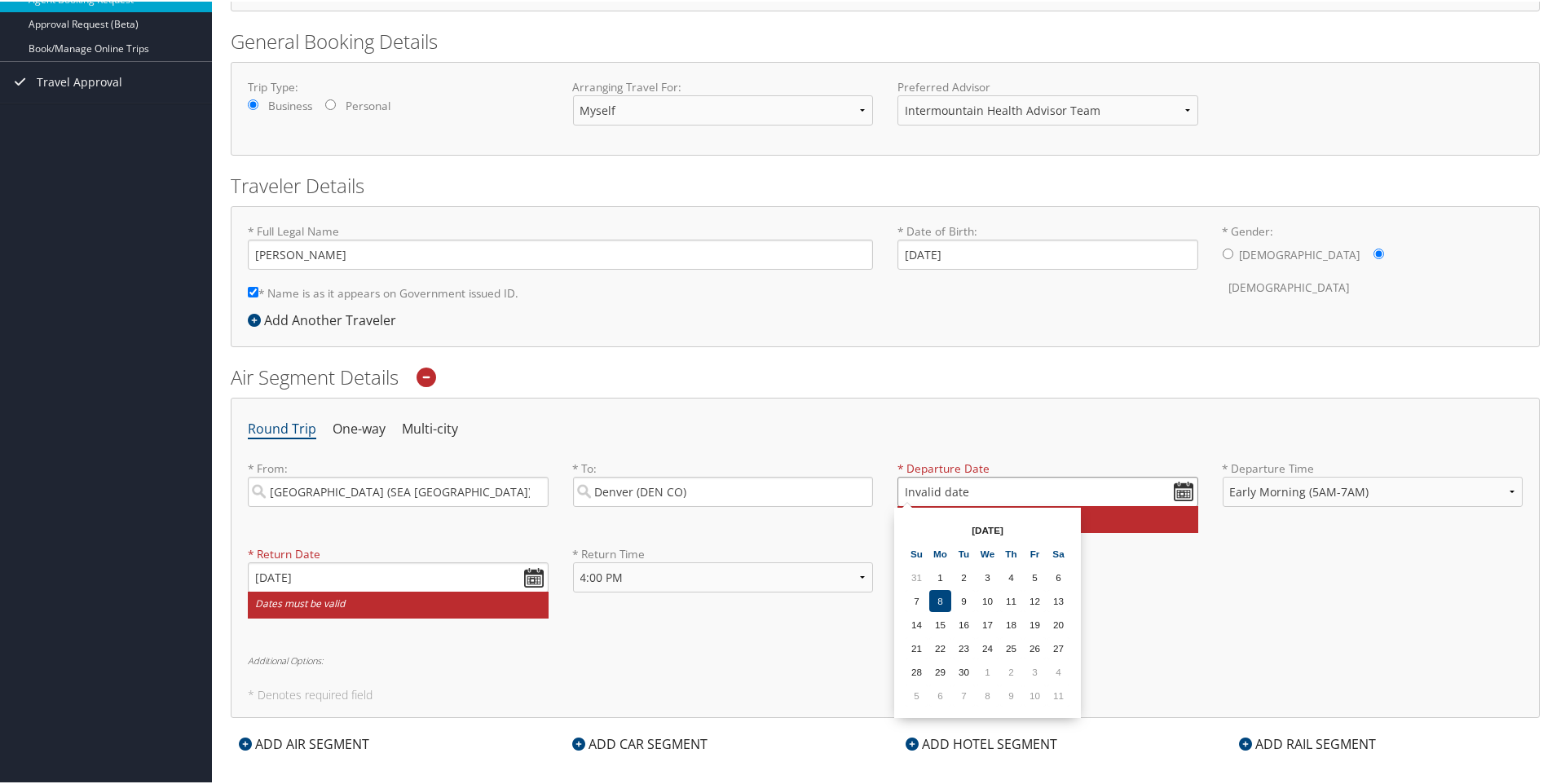
scroll to position [0, 0]
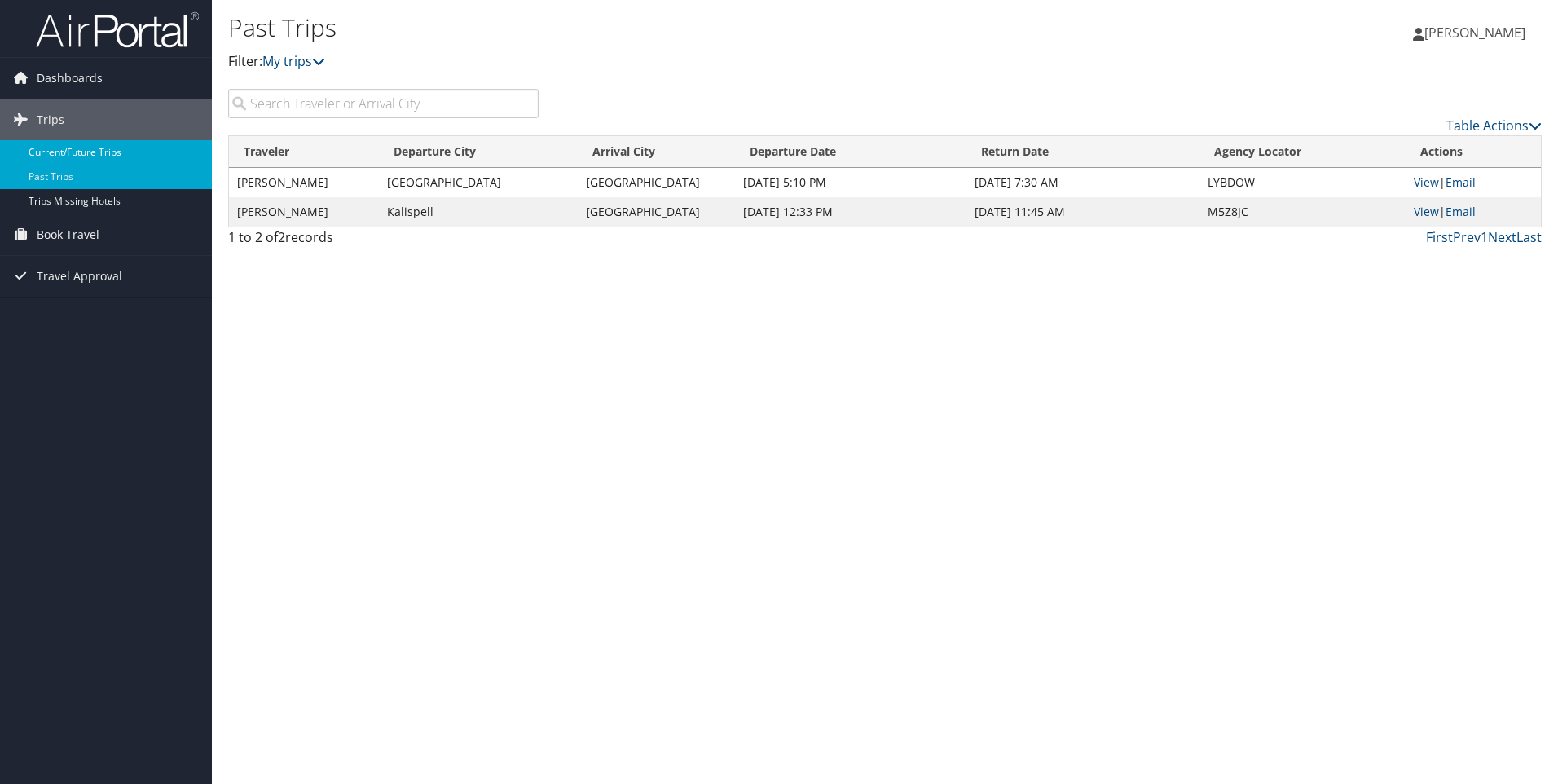
click at [134, 149] on link "Current/Future Trips" at bounding box center [106, 152] width 212 height 24
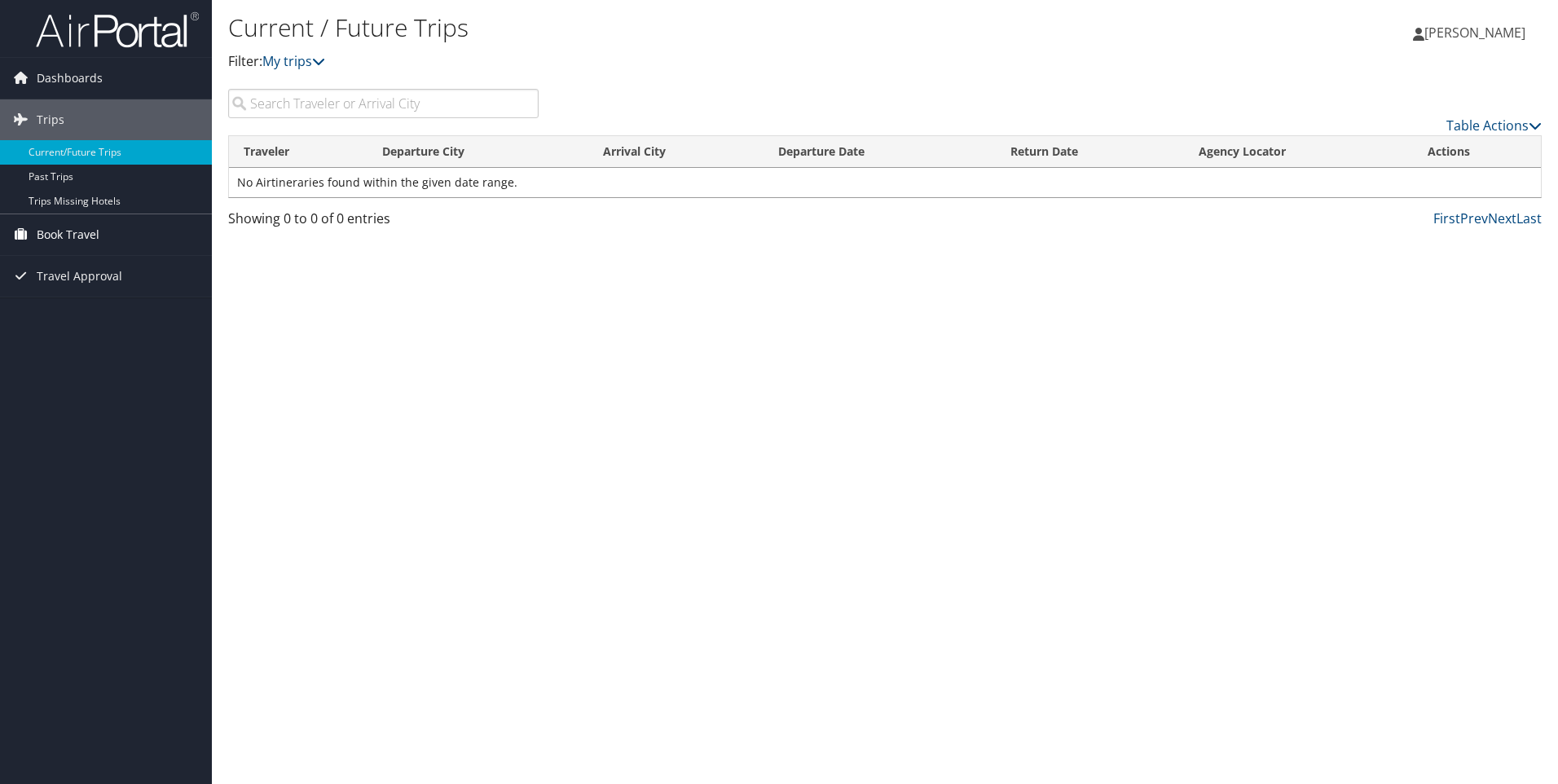
click at [102, 229] on link "Book Travel" at bounding box center [106, 235] width 212 height 41
click at [96, 258] on link "Agent Booking Request" at bounding box center [106, 267] width 212 height 24
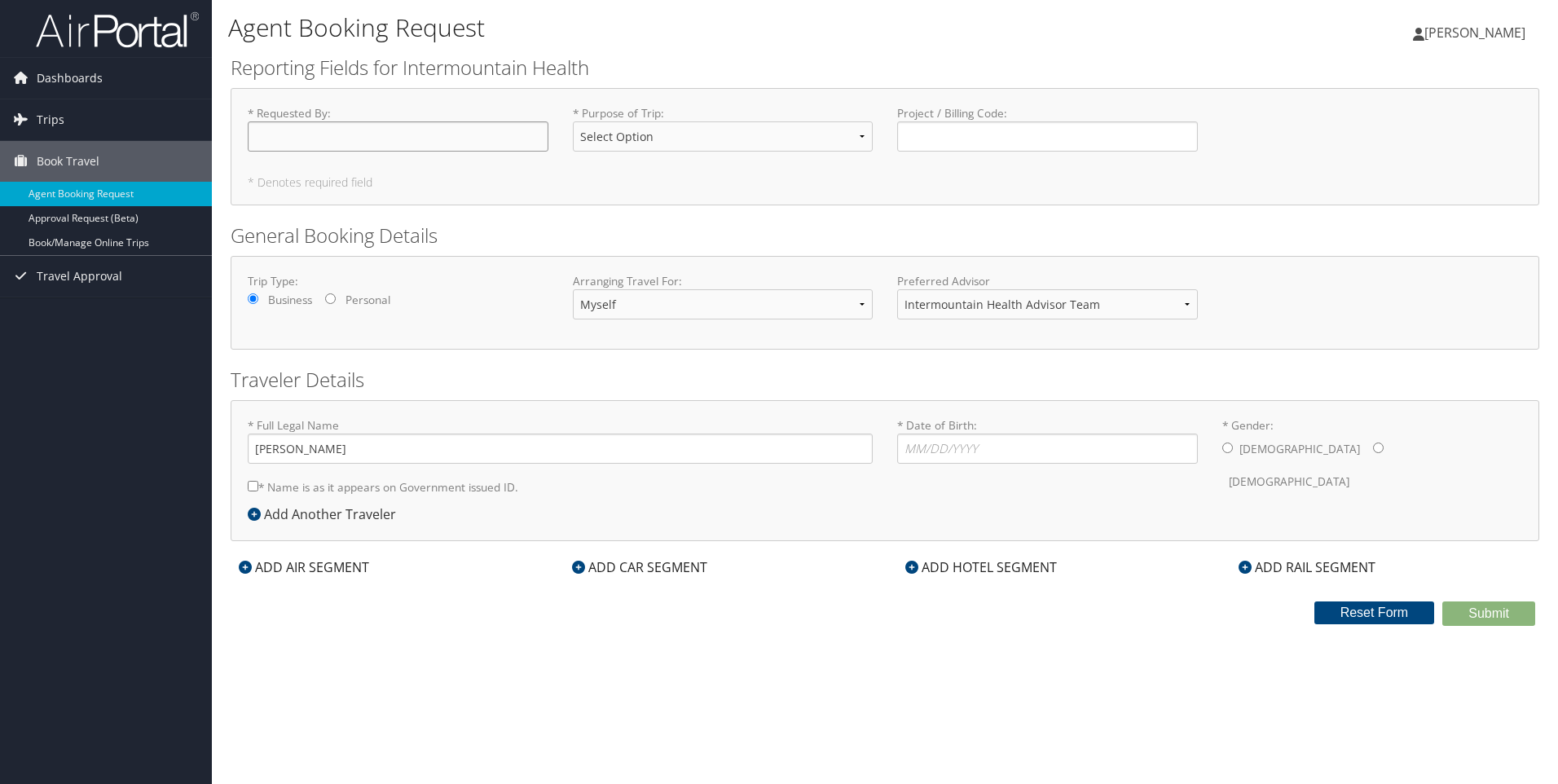
click at [424, 145] on input "* Requested By : Required" at bounding box center [399, 137] width 301 height 30
type input "[PERSON_NAME]"
click at [645, 137] on select "Select Option 3rd Party Reimbursable Business CME Conf or Education Groups Pers…" at bounding box center [723, 137] width 301 height 30
select select "Business"
click at [572, 122] on select "Select Option 3rd Party Reimbursable Business CME Conf or Education Groups Pers…" at bounding box center [723, 137] width 301 height 30
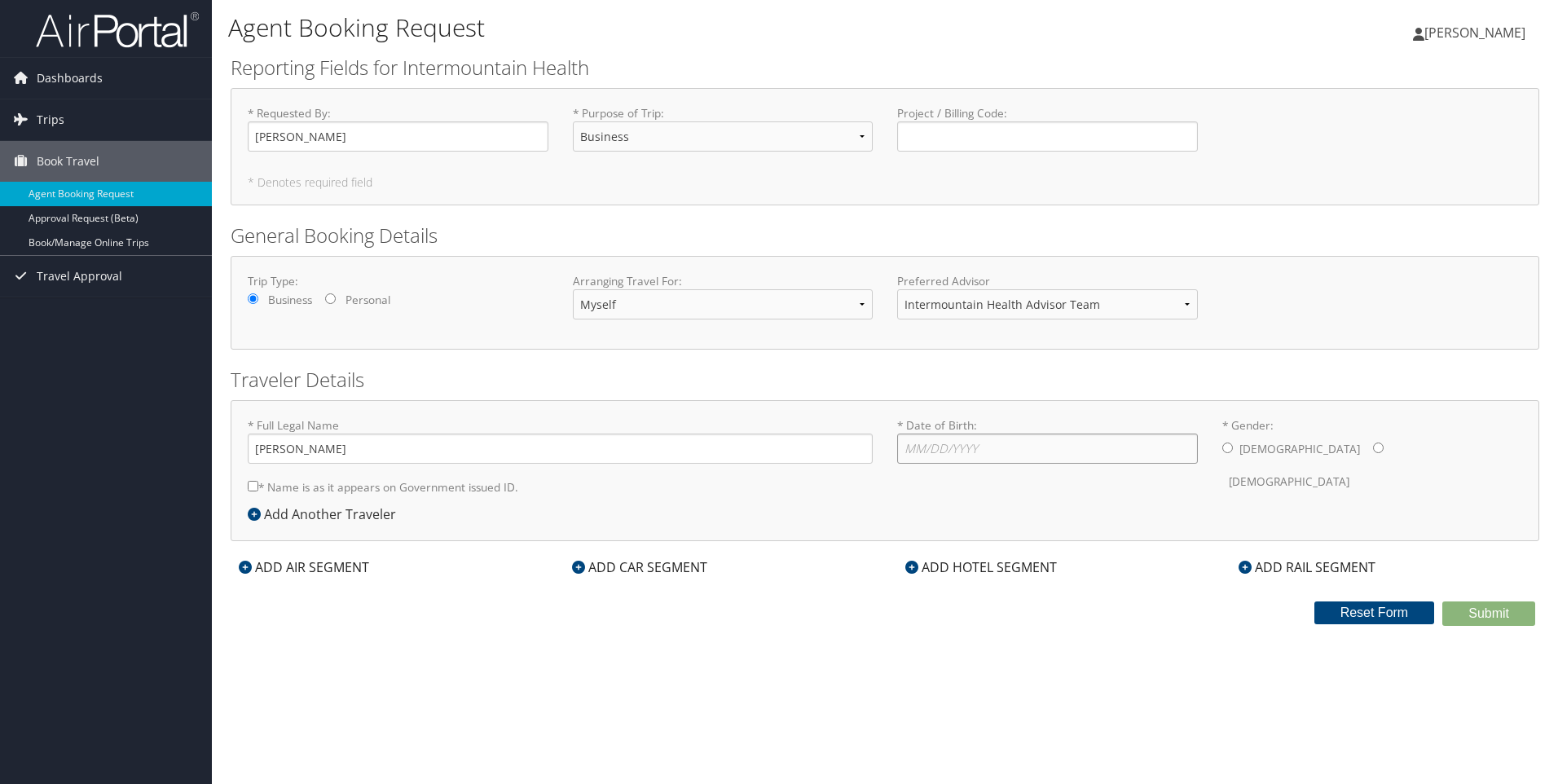
click at [980, 451] on input "* Date of Birth: Invalid Date" at bounding box center [1047, 449] width 301 height 30
type input "07/21/1975"
click at [1373, 448] on input "* Gender: Male Female" at bounding box center [1378, 447] width 10 height 10
radio input "true"
click at [347, 566] on div "ADD AIR SEGMENT" at bounding box center [304, 567] width 147 height 20
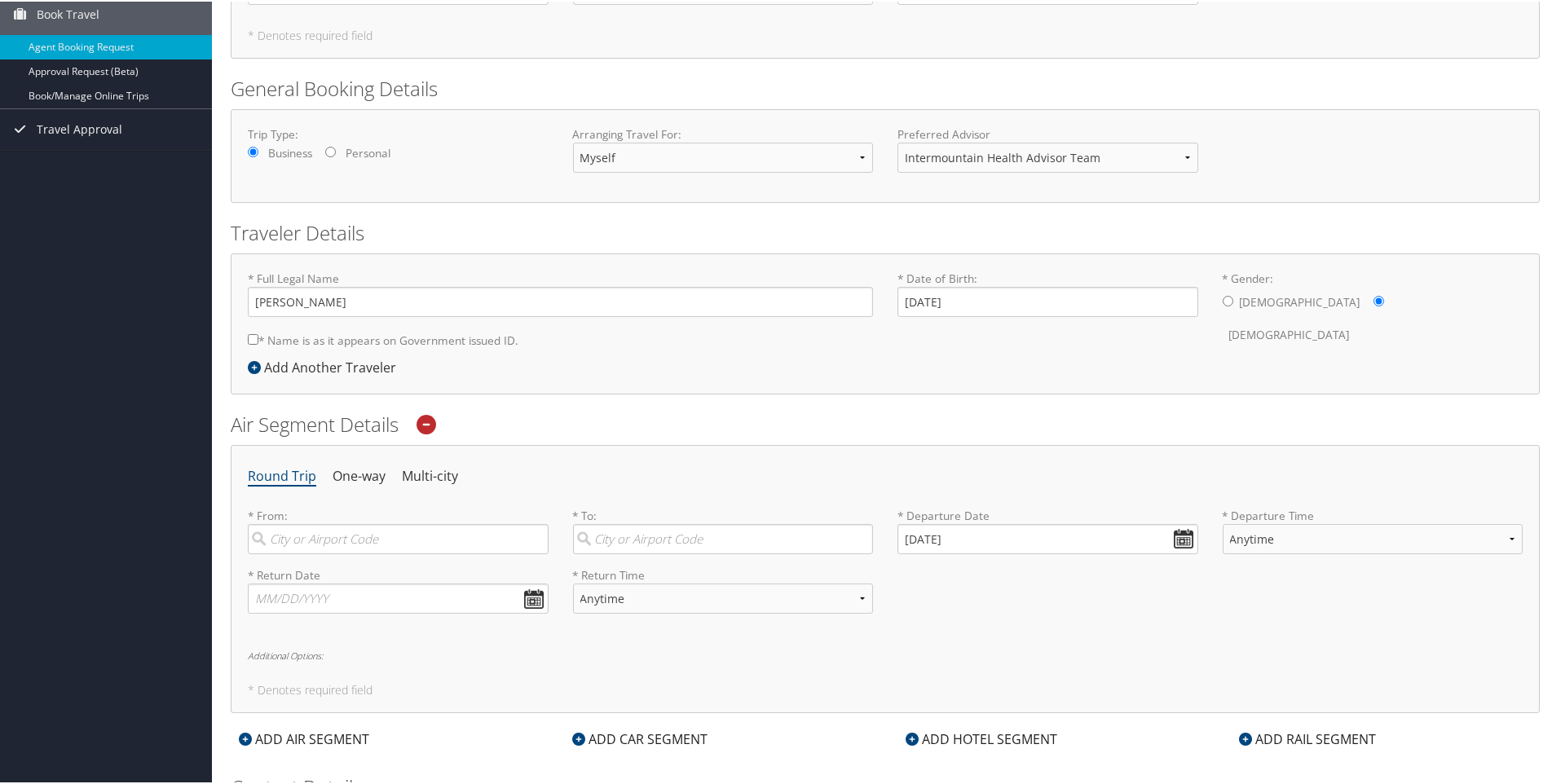
scroll to position [163, 0]
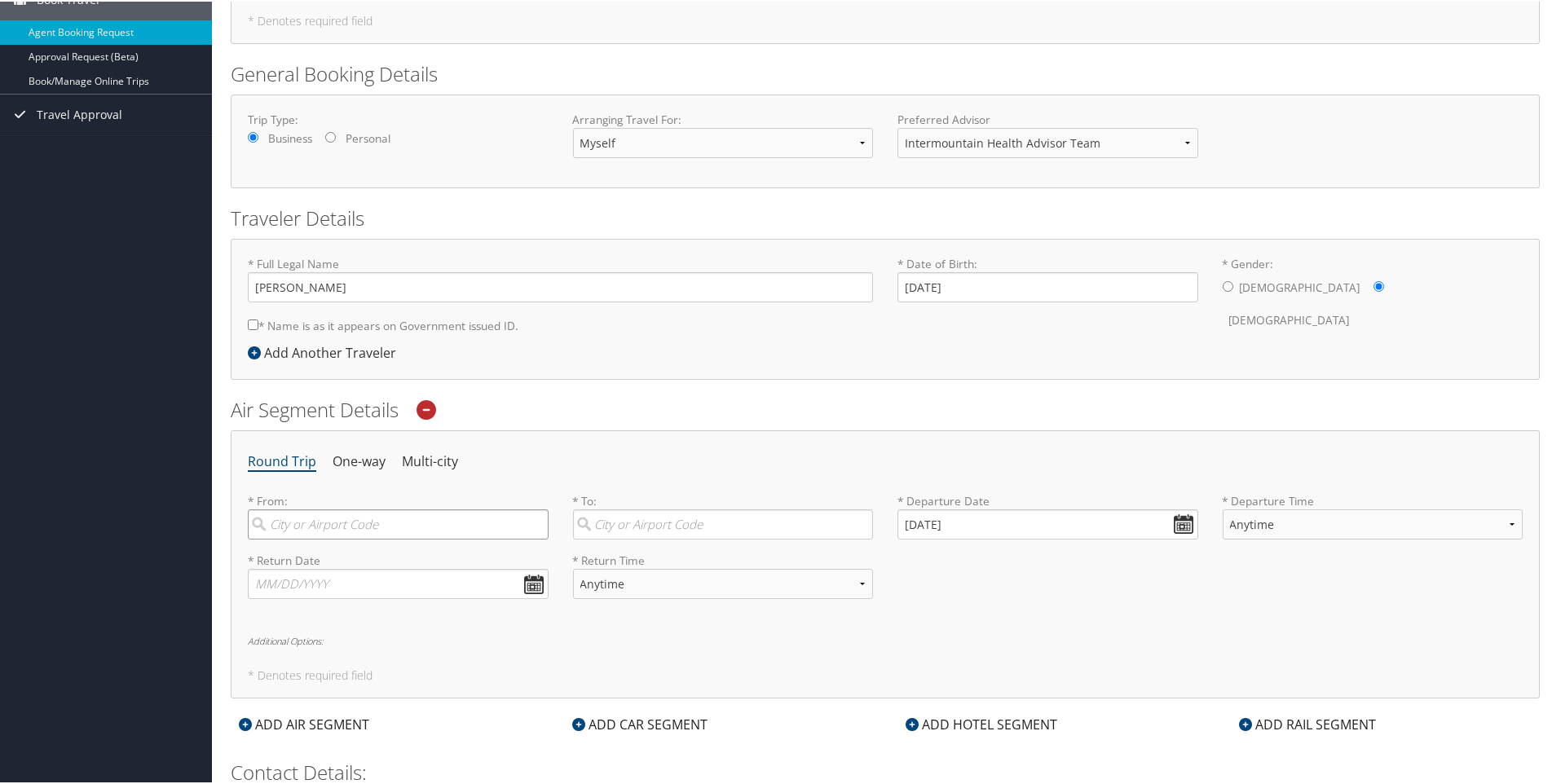
click at [355, 524] on input "search" at bounding box center [399, 522] width 301 height 30
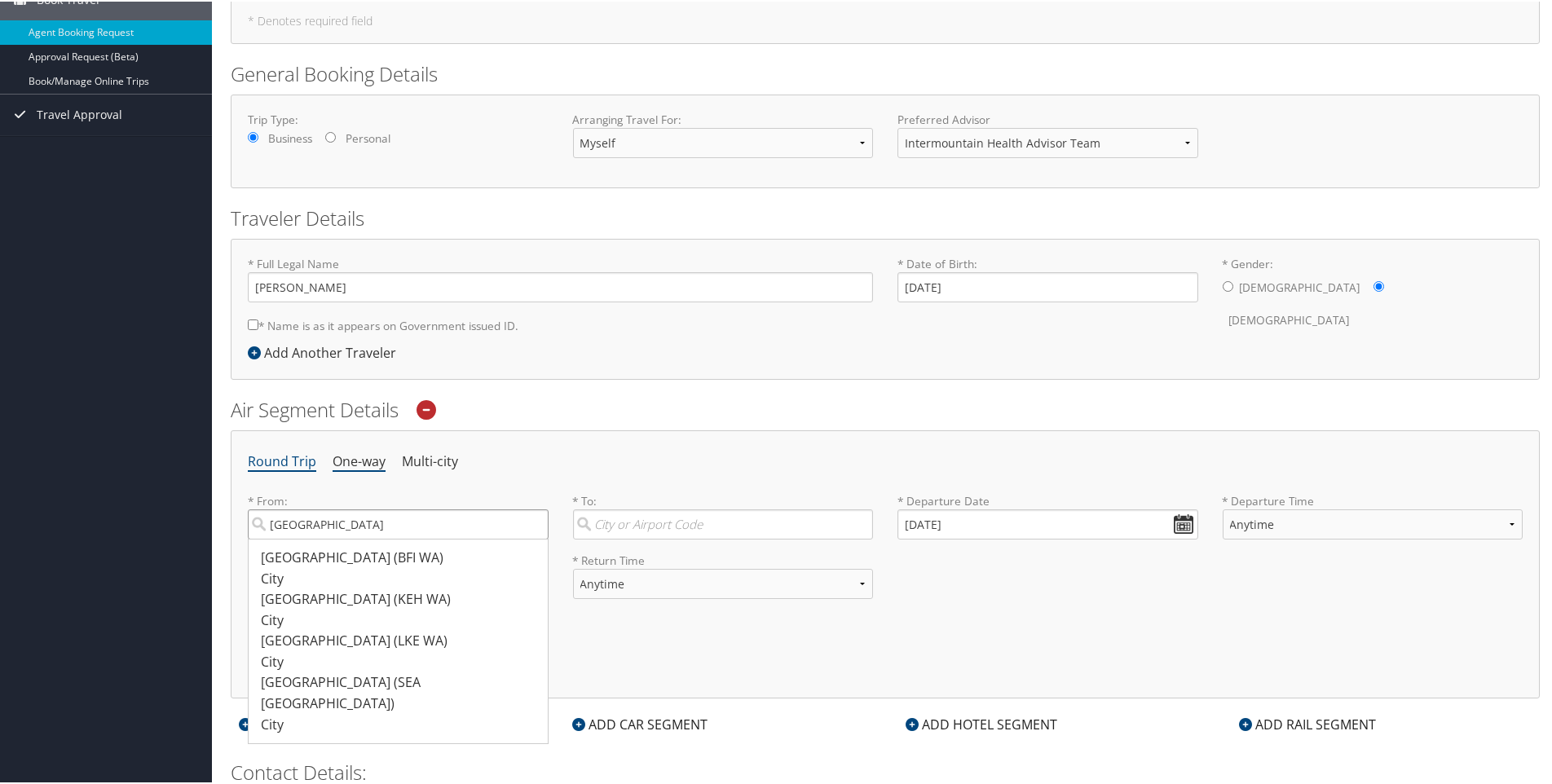
type input "seattle"
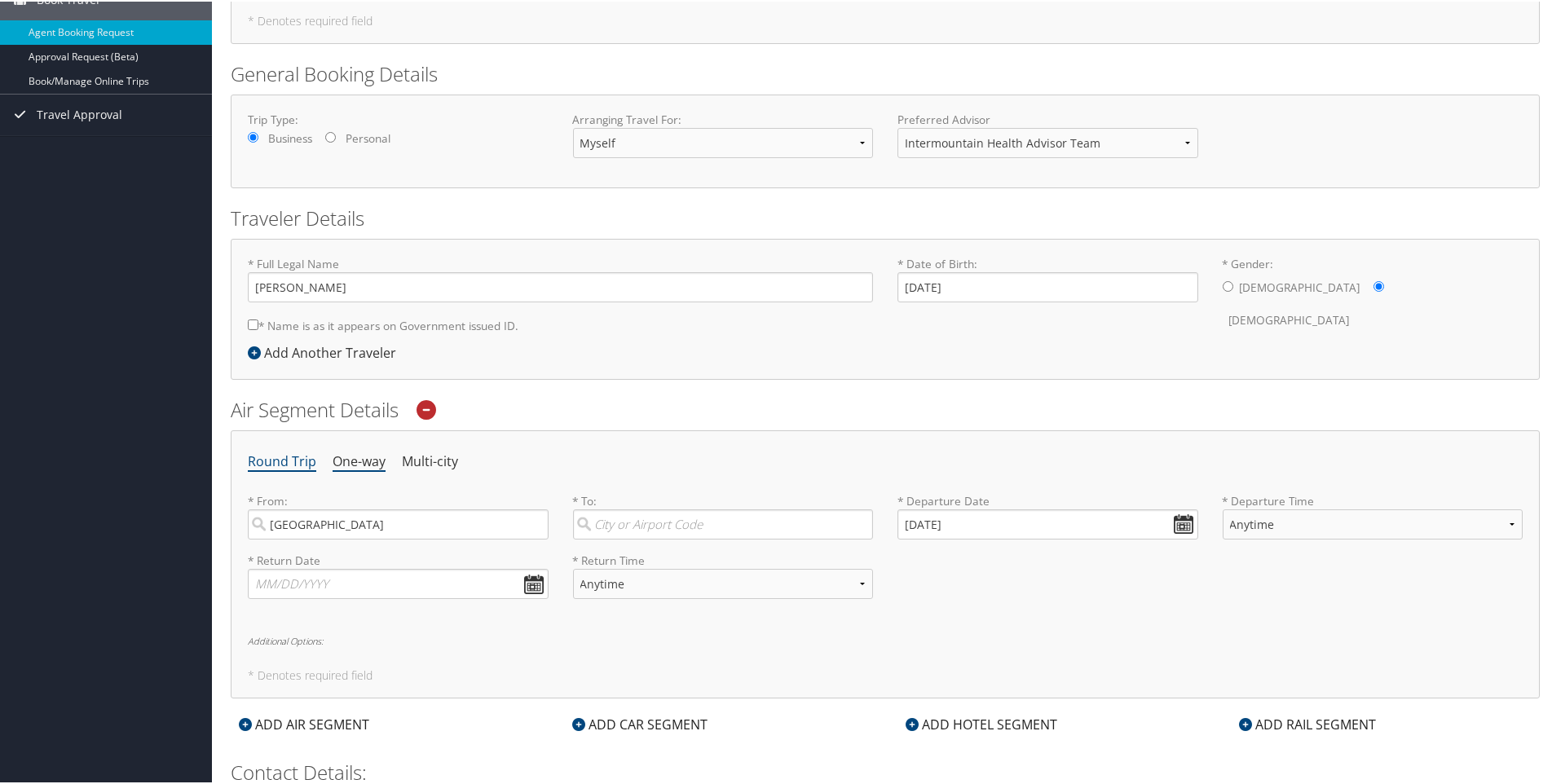
click at [355, 458] on li "One-way" at bounding box center [359, 461] width 53 height 30
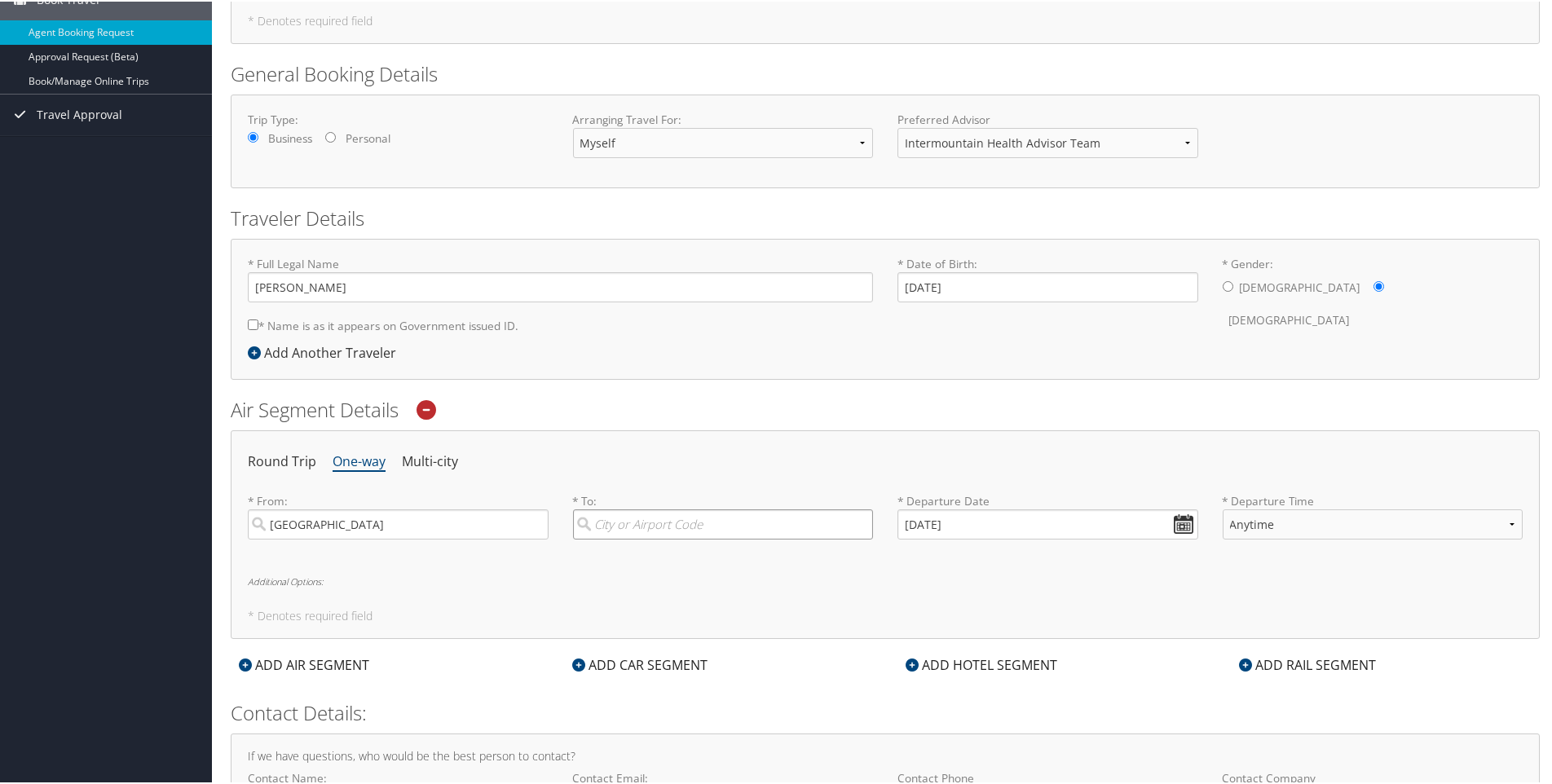
click at [643, 529] on input "search" at bounding box center [723, 522] width 301 height 30
type input "denver"
click at [903, 519] on input "09/08/2025" at bounding box center [1047, 522] width 301 height 30
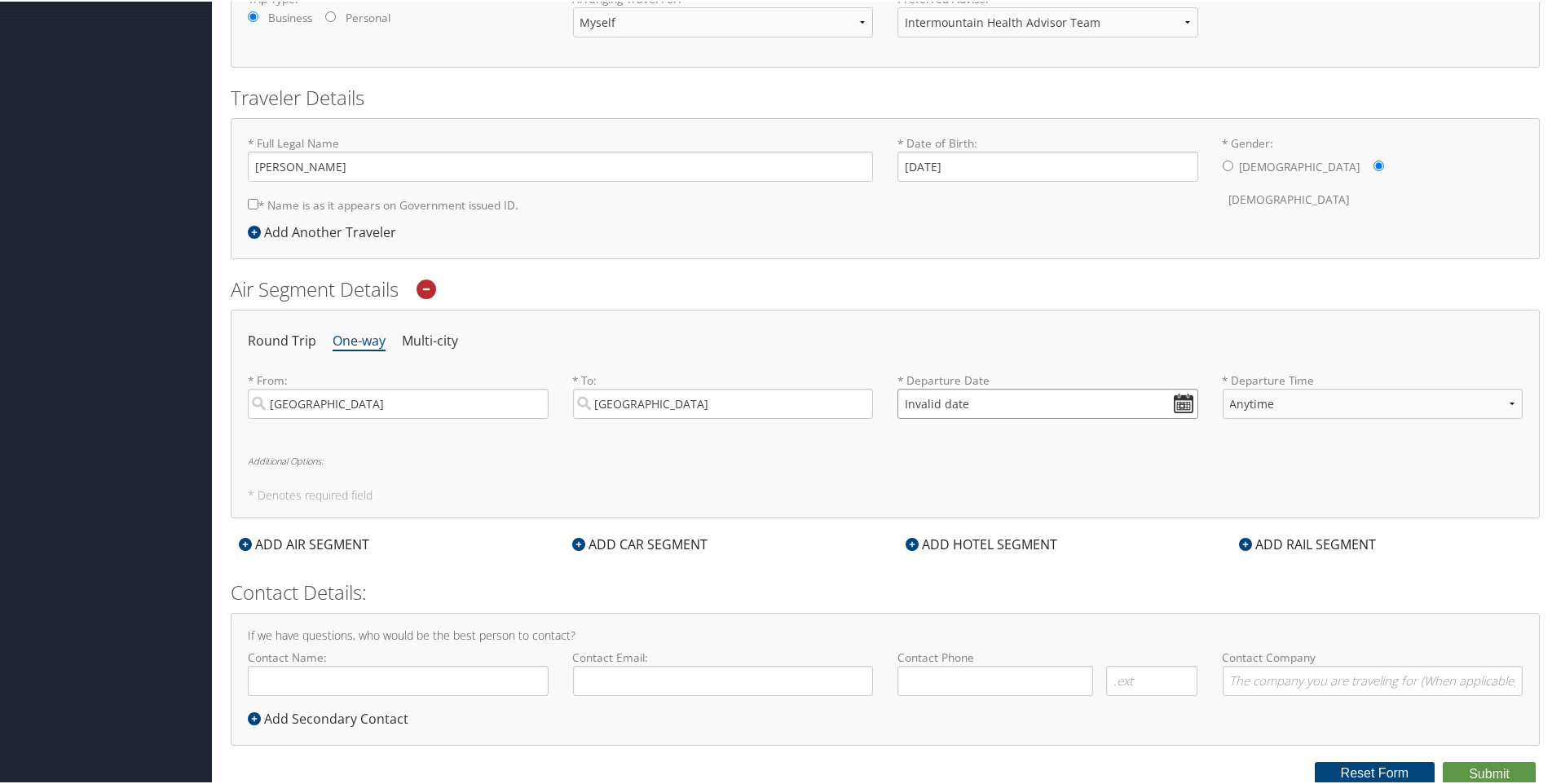
scroll to position [284, 0]
click at [1180, 403] on input "Invalid date" at bounding box center [1047, 401] width 301 height 30
click at [1045, 430] on th "Sep 2025" at bounding box center [987, 439] width 116 height 22
click at [1057, 444] on th at bounding box center [1059, 439] width 22 height 22
click at [998, 443] on th "Sep 2025" at bounding box center [987, 439] width 116 height 22
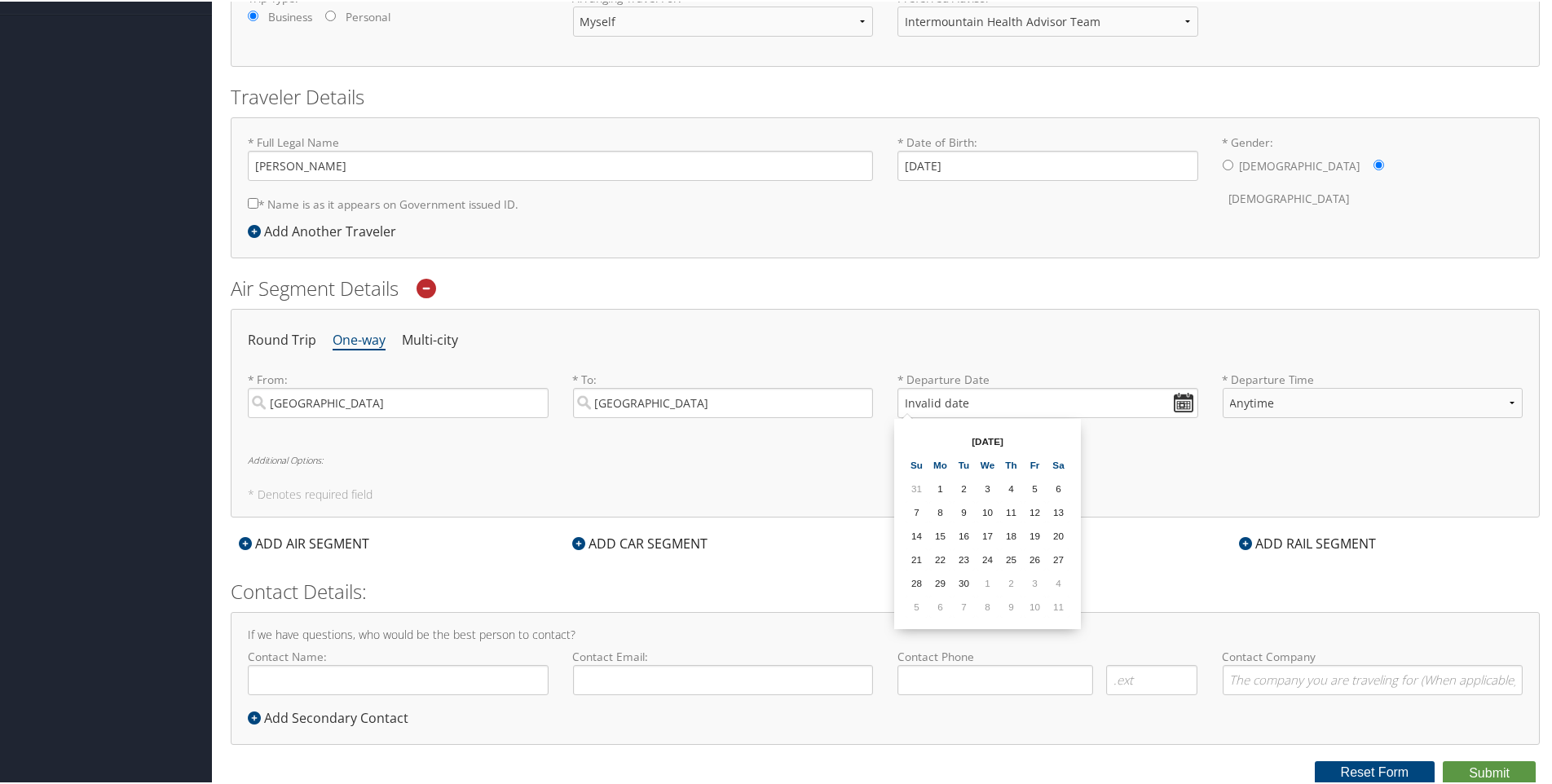
click at [979, 440] on th "Sep 2025" at bounding box center [987, 439] width 116 height 22
click at [913, 443] on th at bounding box center [916, 439] width 22 height 22
click at [913, 442] on th at bounding box center [916, 439] width 22 height 22
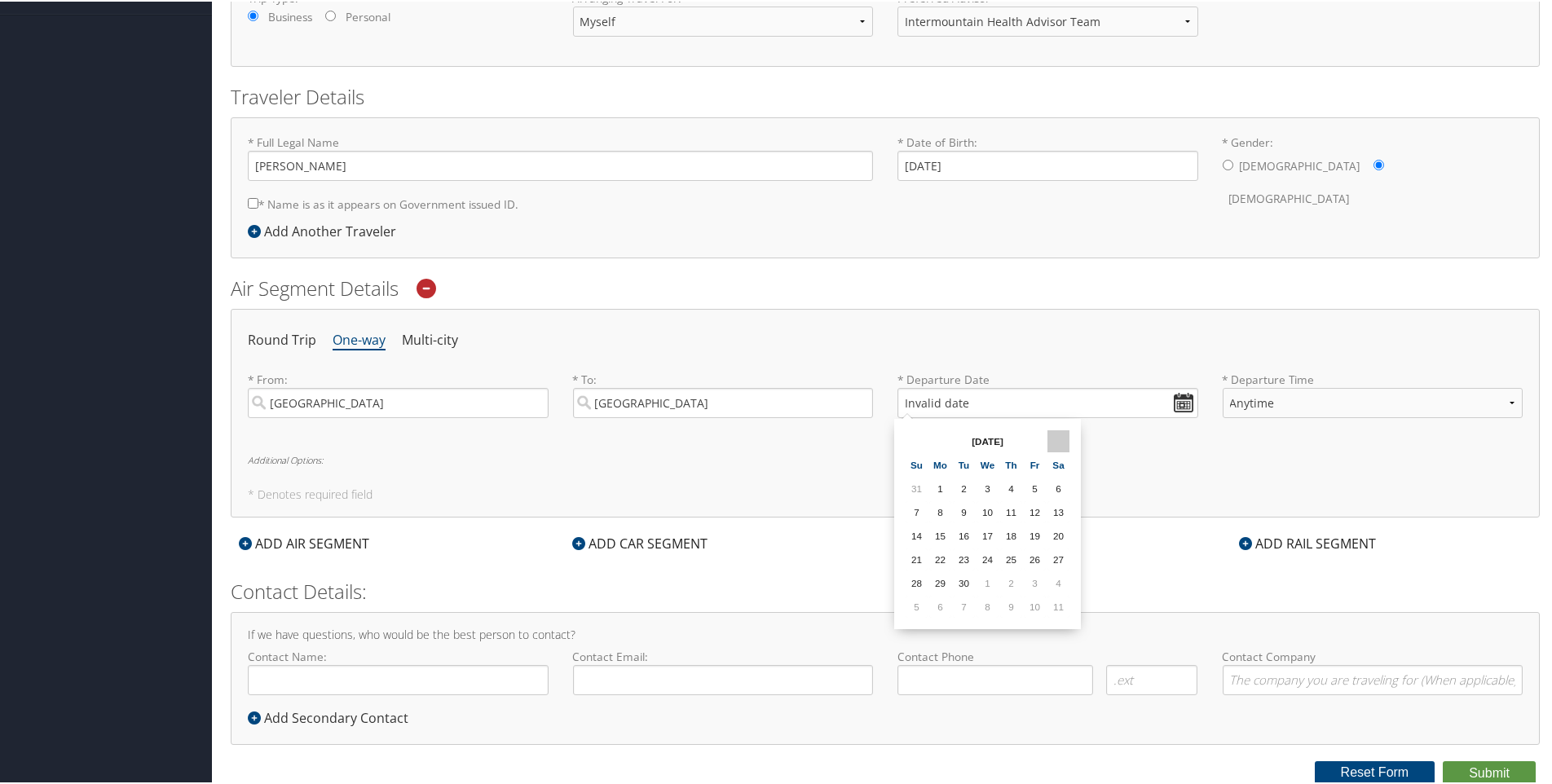
click at [1056, 440] on th at bounding box center [1059, 439] width 22 height 22
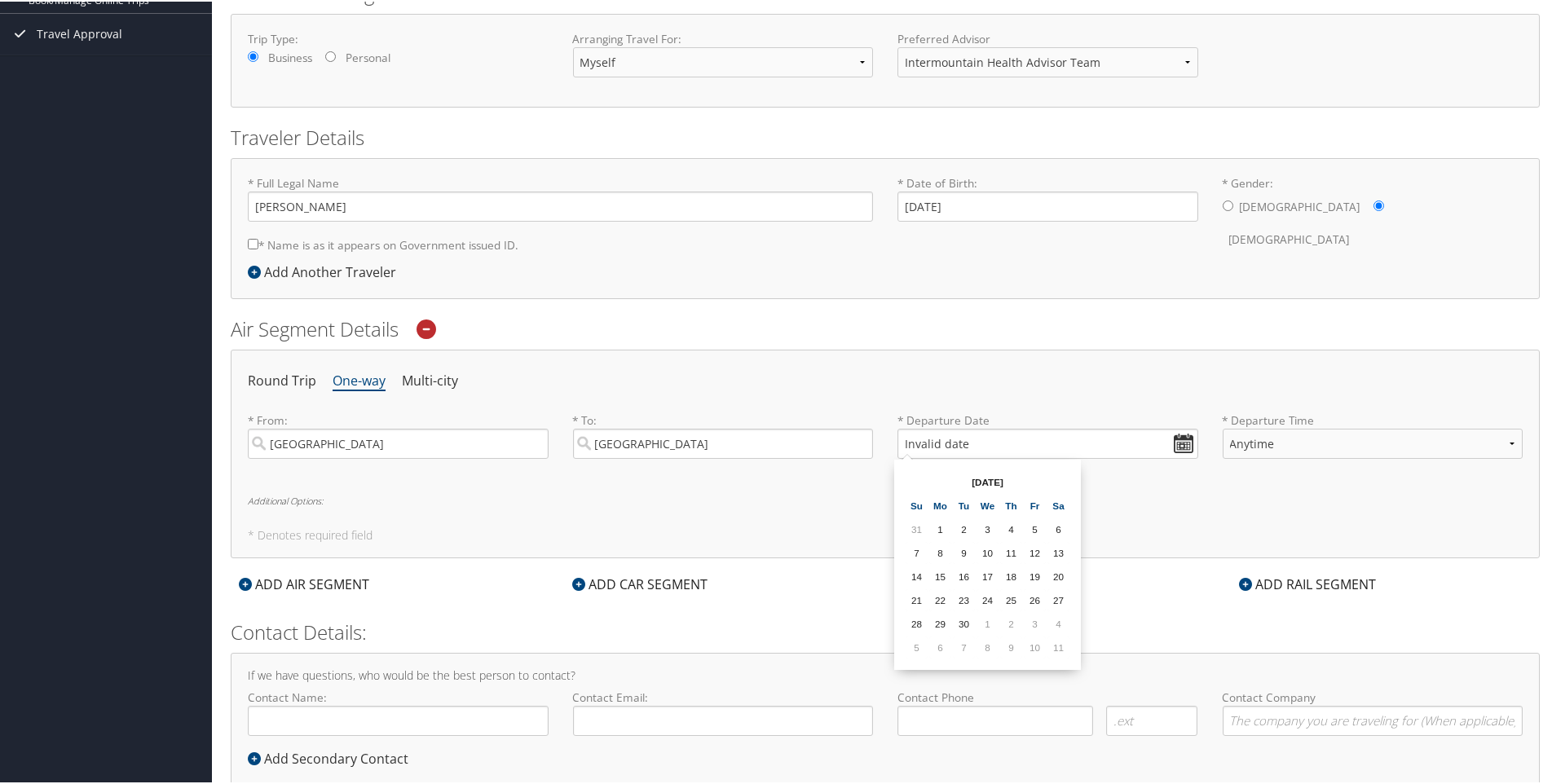
scroll to position [244, 0]
click at [353, 585] on div "ADD AIR SEGMENT" at bounding box center [304, 581] width 147 height 20
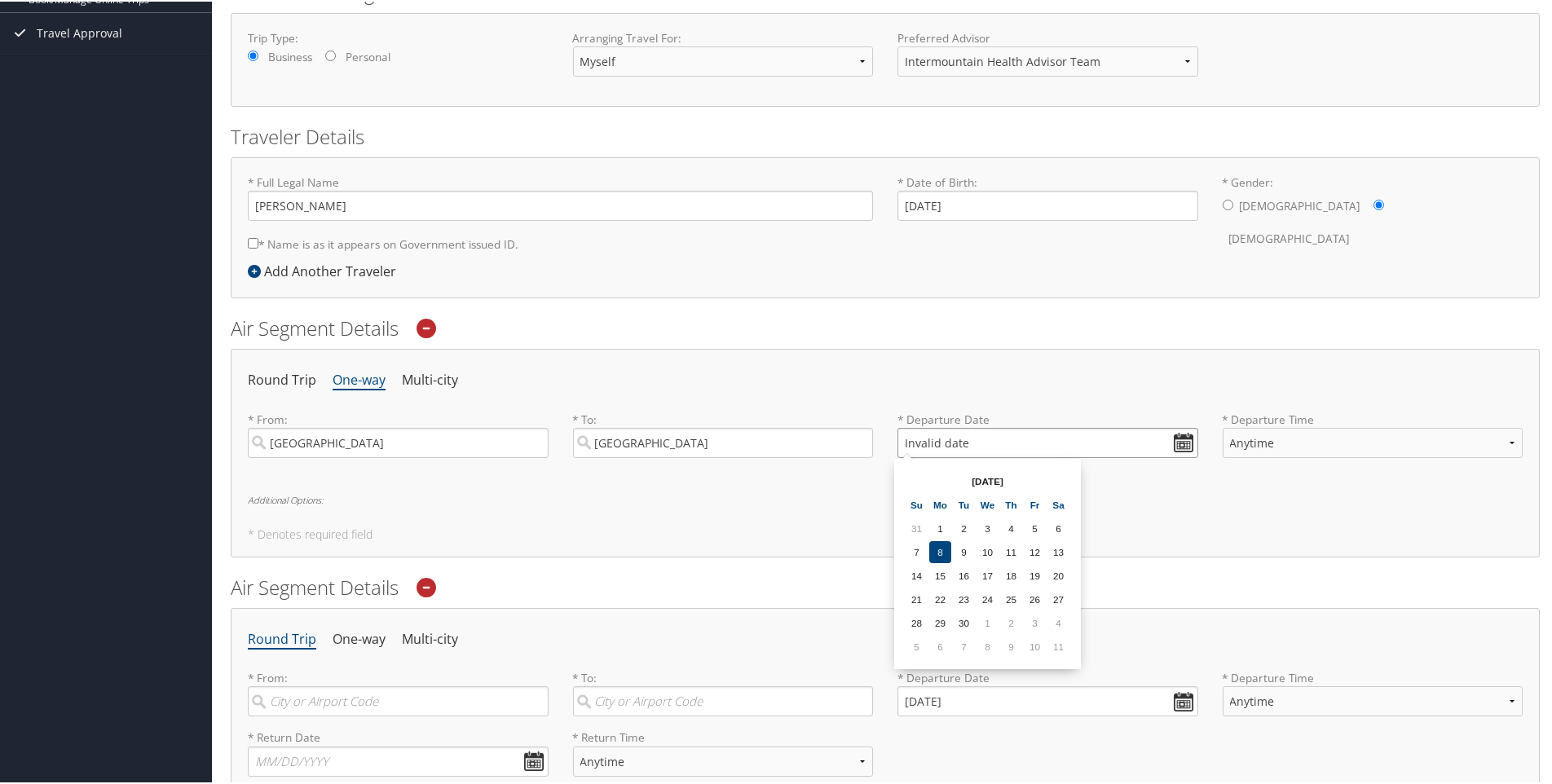
click at [900, 438] on input "Invalid date" at bounding box center [1047, 441] width 301 height 30
type input "Invalid date"
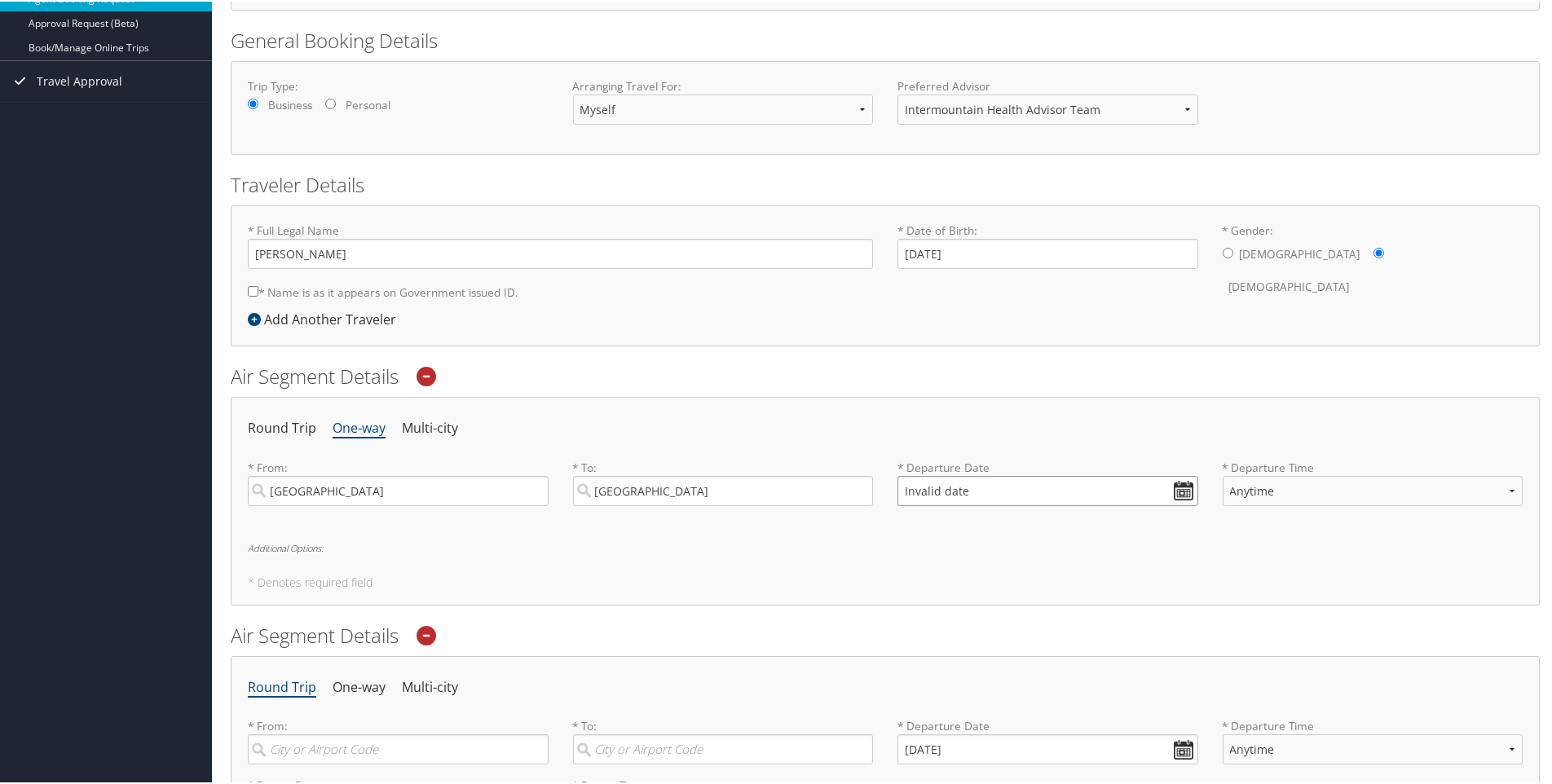
scroll to position [0, 0]
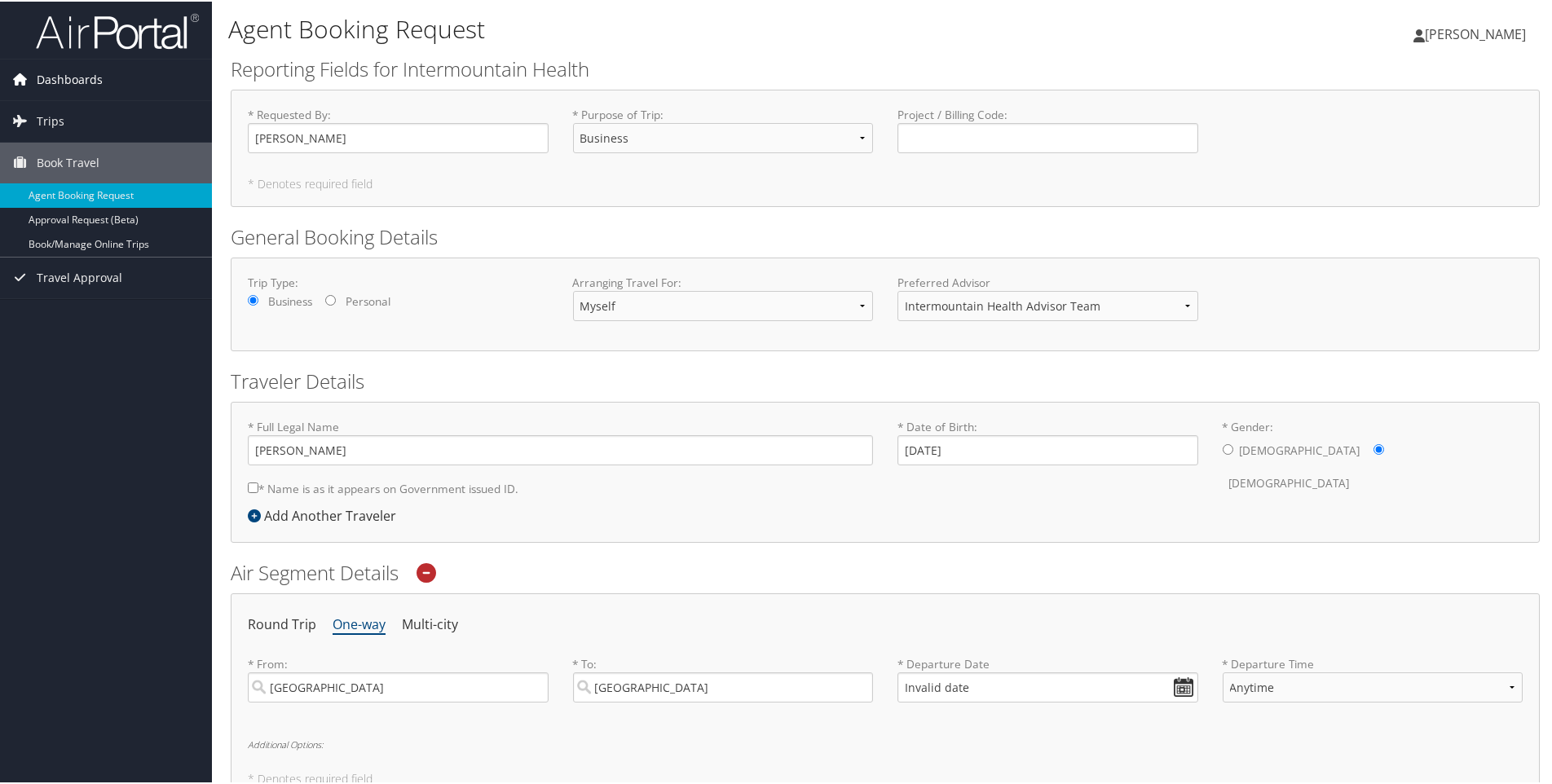
click at [93, 81] on span "Dashboards" at bounding box center [69, 78] width 66 height 41
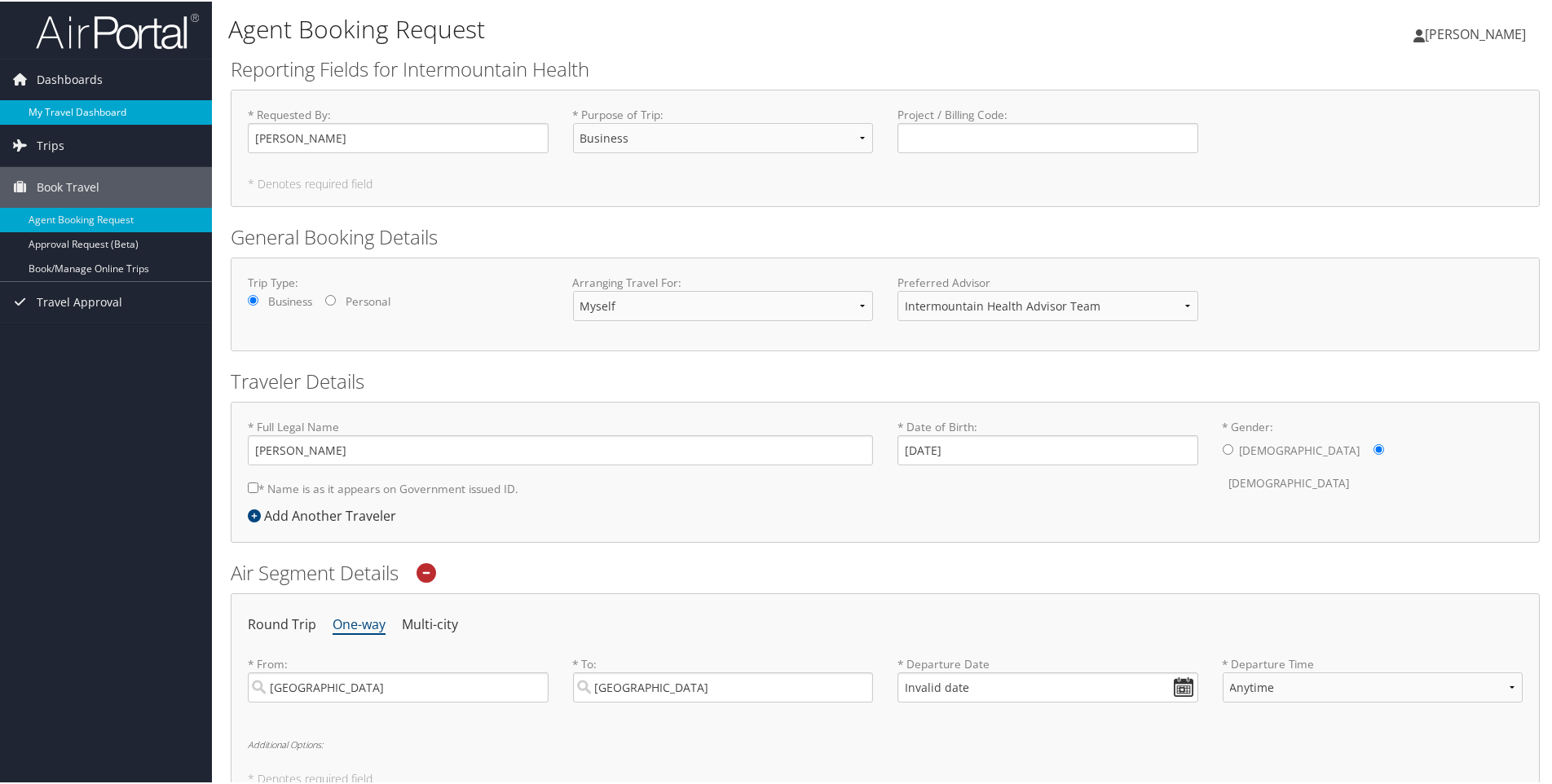
click at [95, 105] on link "My Travel Dashboard" at bounding box center [106, 111] width 212 height 24
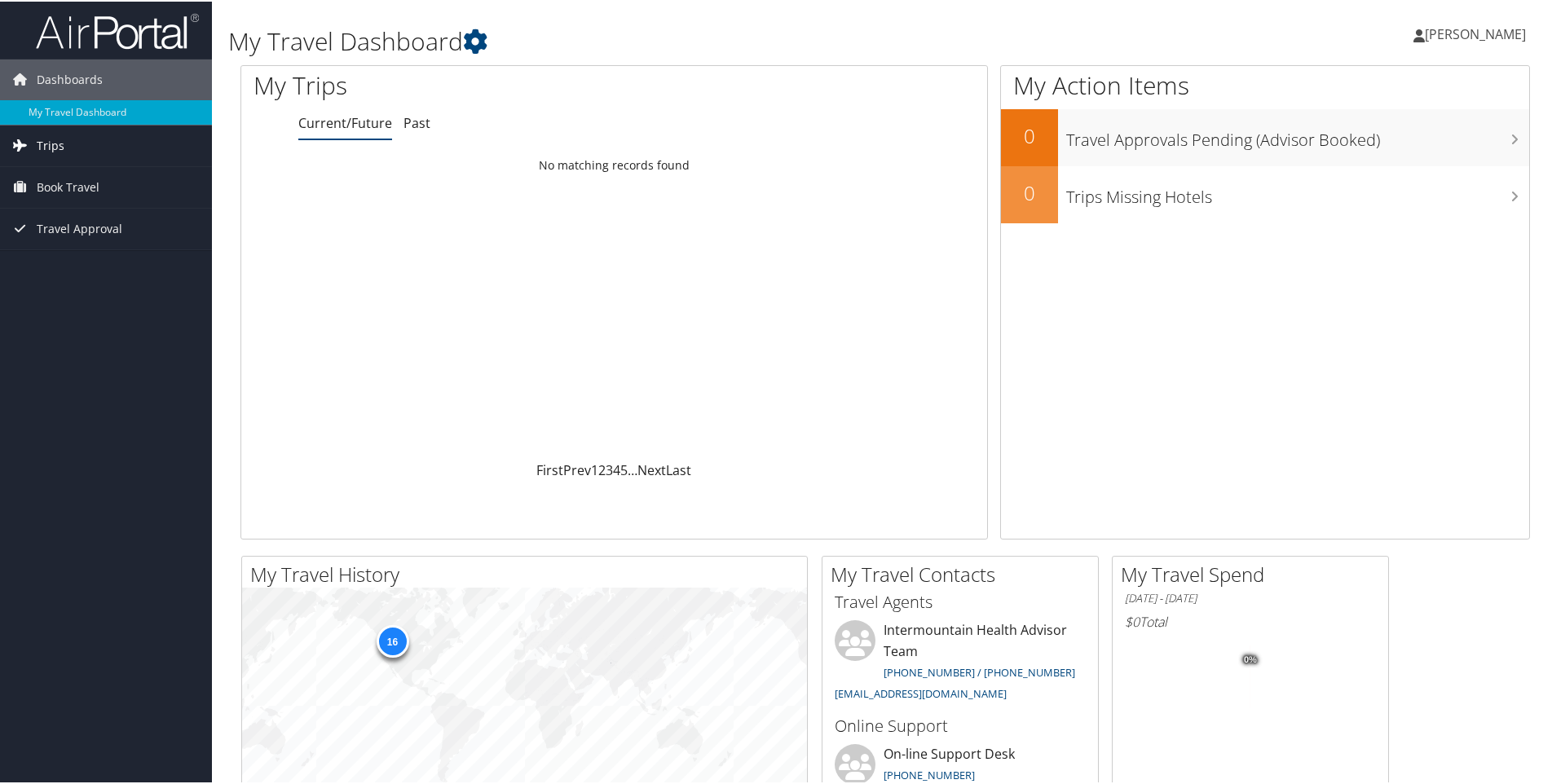
click at [85, 147] on link "Trips" at bounding box center [106, 144] width 212 height 41
click at [85, 171] on link "Current/Future Trips" at bounding box center [106, 176] width 212 height 24
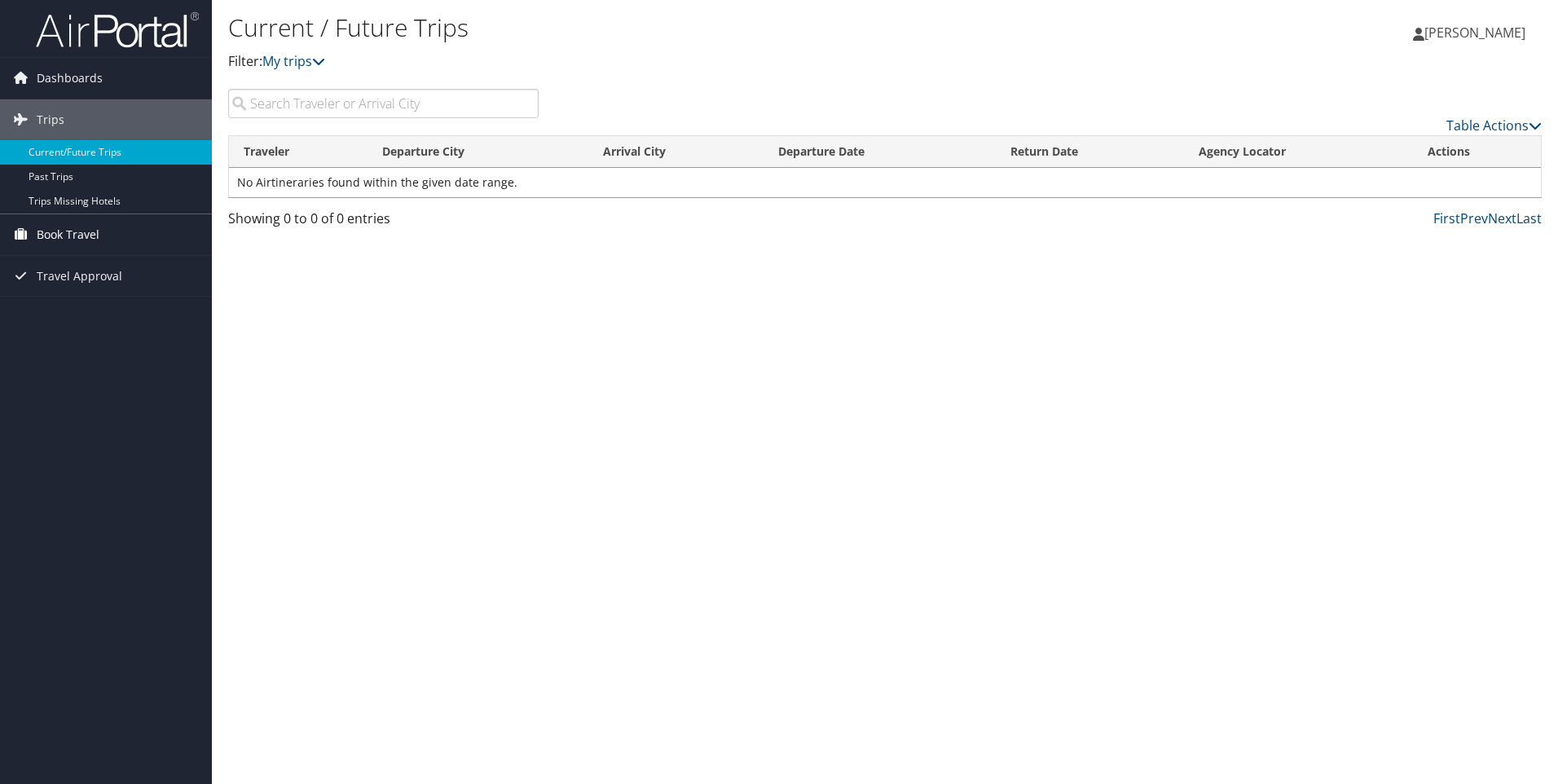
click at [96, 234] on span "Book Travel" at bounding box center [68, 235] width 63 height 41
click at [98, 265] on link "Agent Booking Request" at bounding box center [106, 267] width 212 height 24
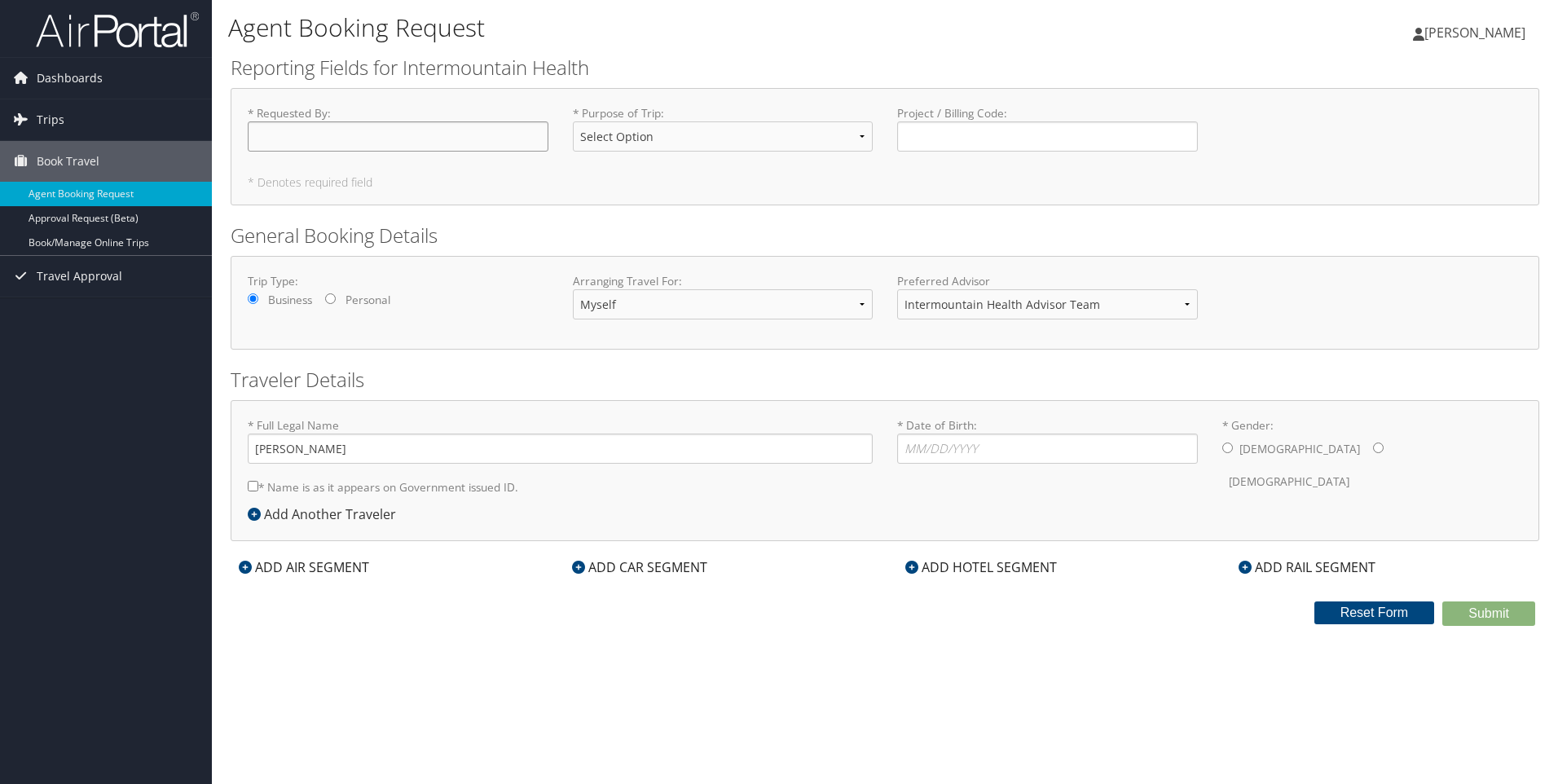
click at [319, 141] on input "* Requested By : Required" at bounding box center [399, 137] width 301 height 30
type input "A"
click at [90, 243] on link "Book/Manage Online Trips" at bounding box center [106, 242] width 212 height 24
